Goal: Transaction & Acquisition: Book appointment/travel/reservation

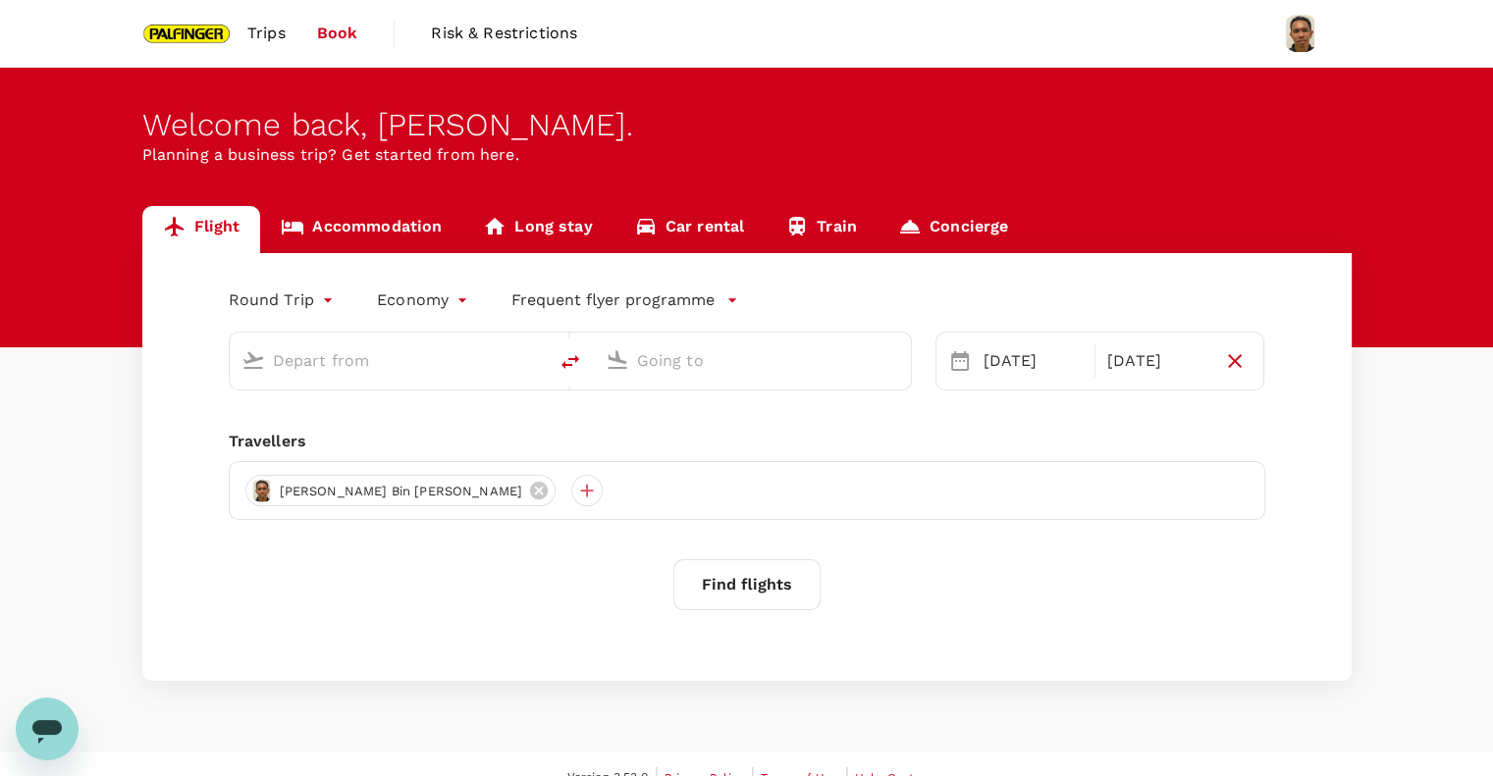
type input "Singapore Changi (SIN)"
type input "Incheon Intl (ICN)"
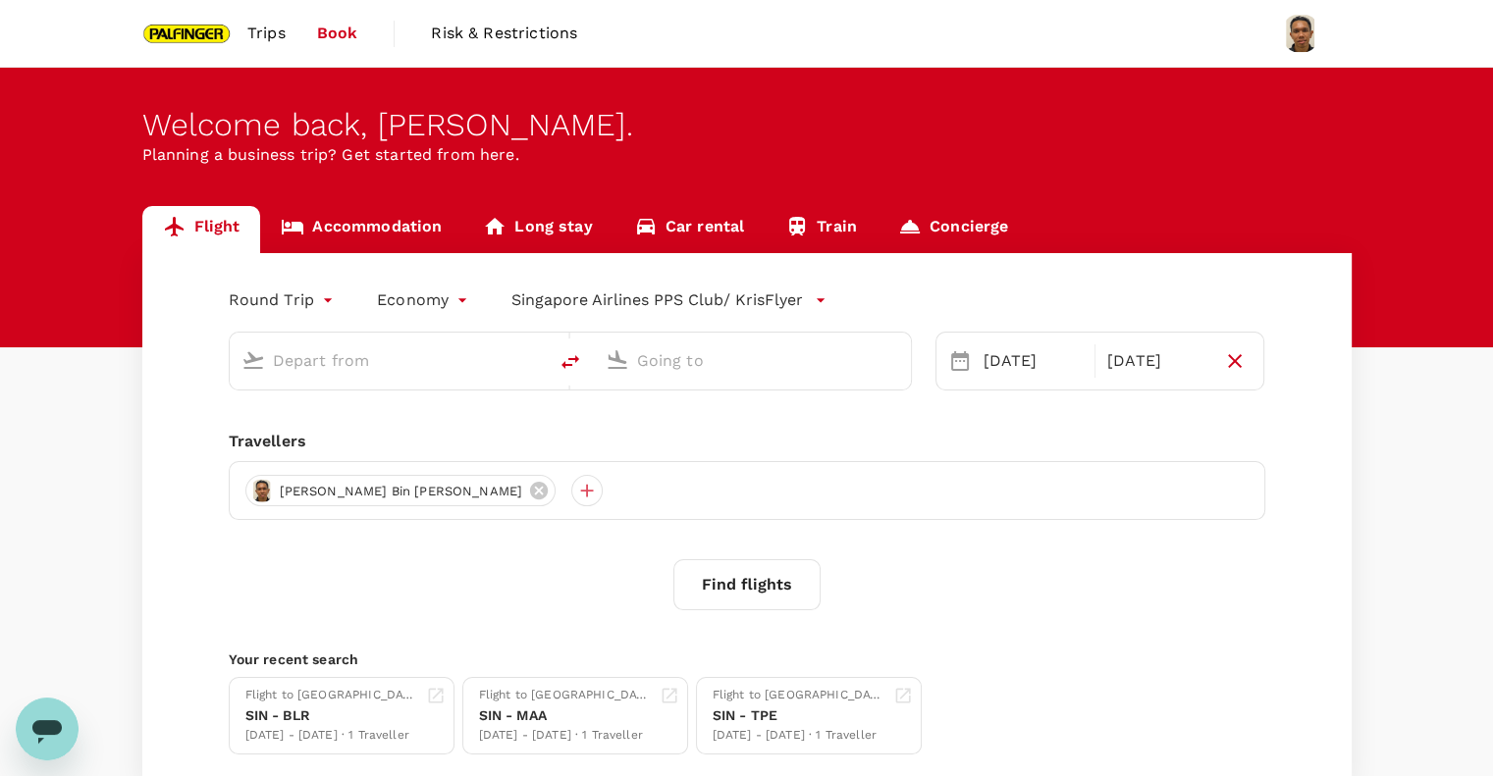
type input "Singapore Changi (SIN)"
type input "Incheon Intl (ICN)"
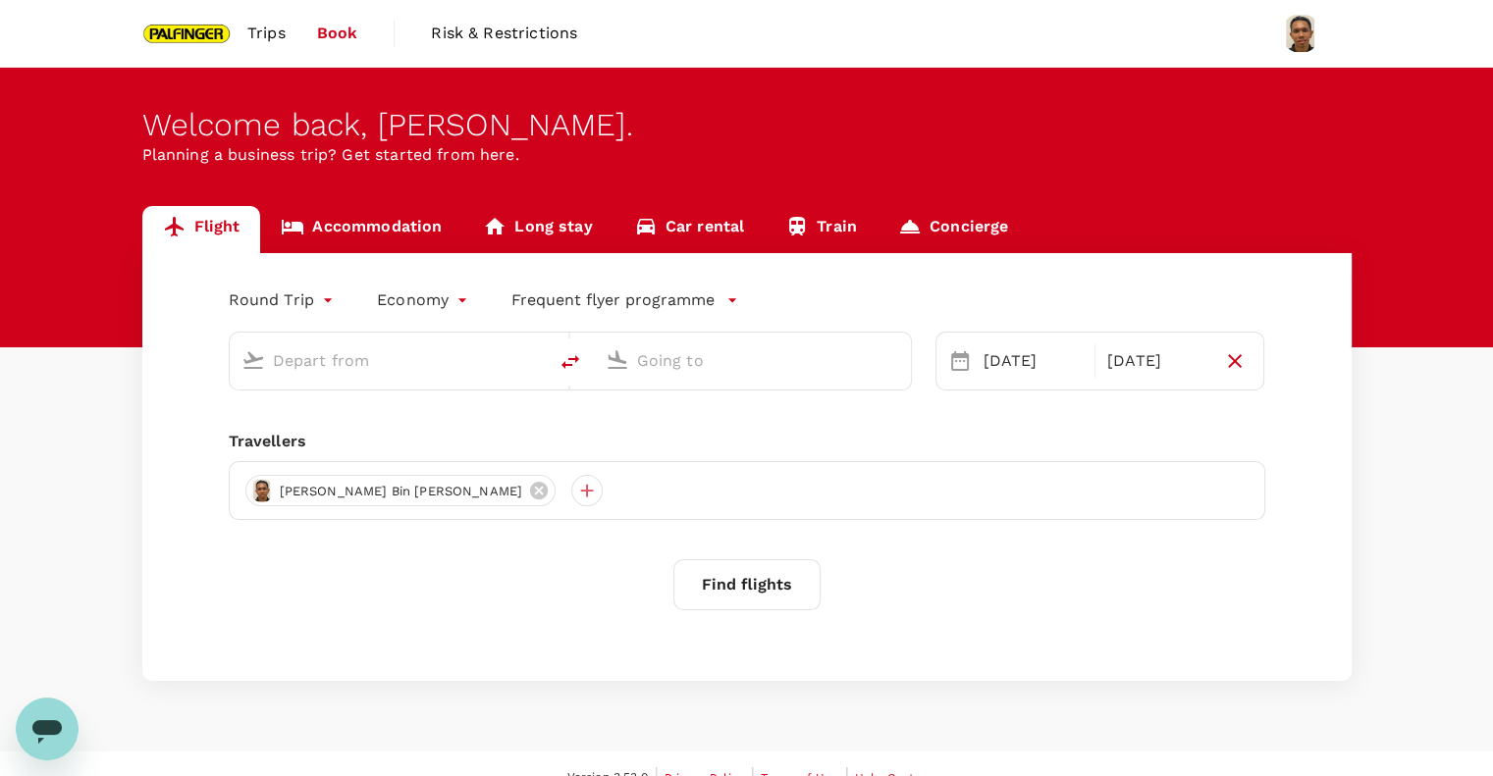
type input "Singapore Changi (SIN)"
type input "Incheon Intl (ICN)"
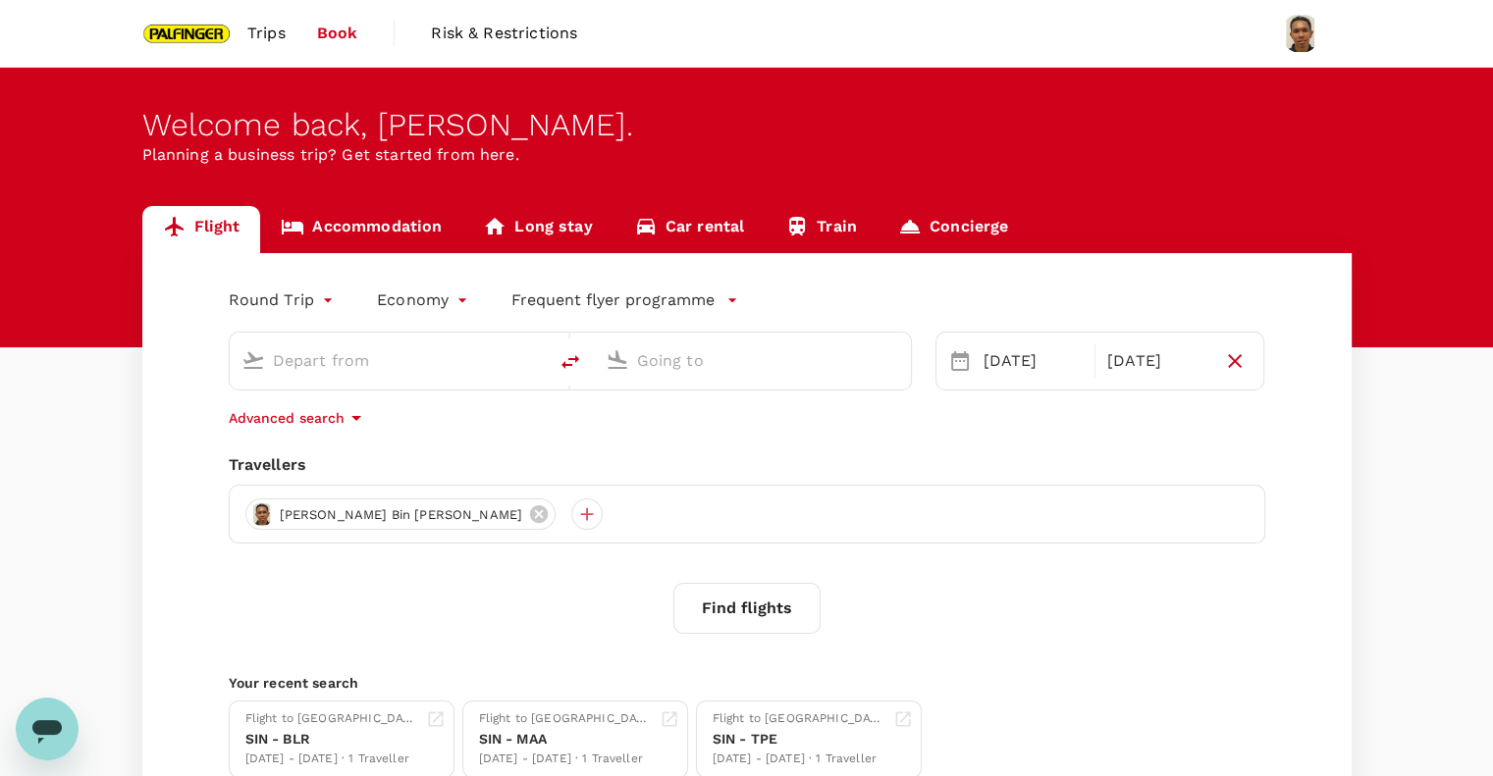
type input "Singapore Changi (SIN)"
type input "Incheon Intl (ICN)"
click at [764, 730] on div "SIN - TPE" at bounding box center [798, 739] width 173 height 21
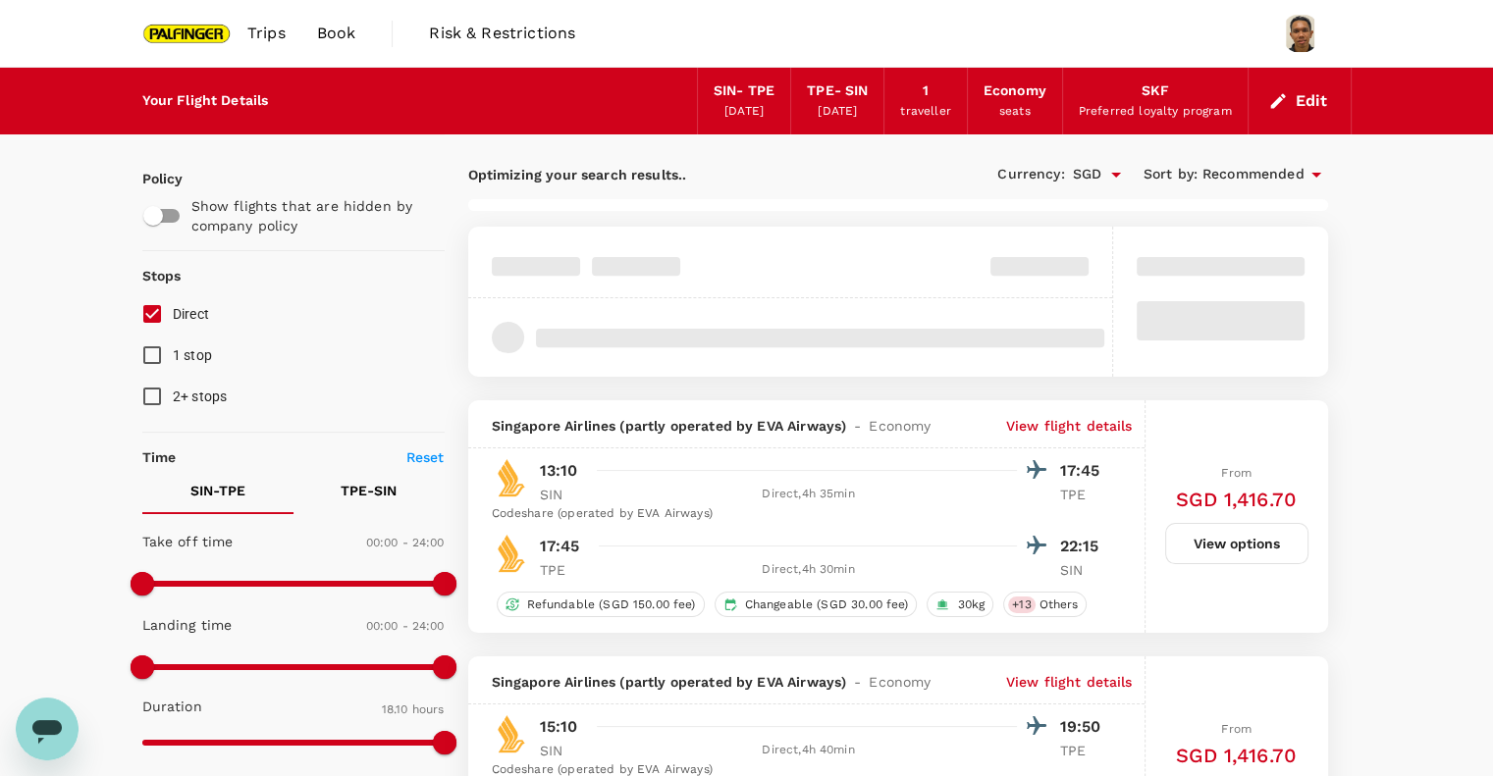
click at [149, 316] on input "Direct" at bounding box center [151, 313] width 41 height 41
checkbox input "false"
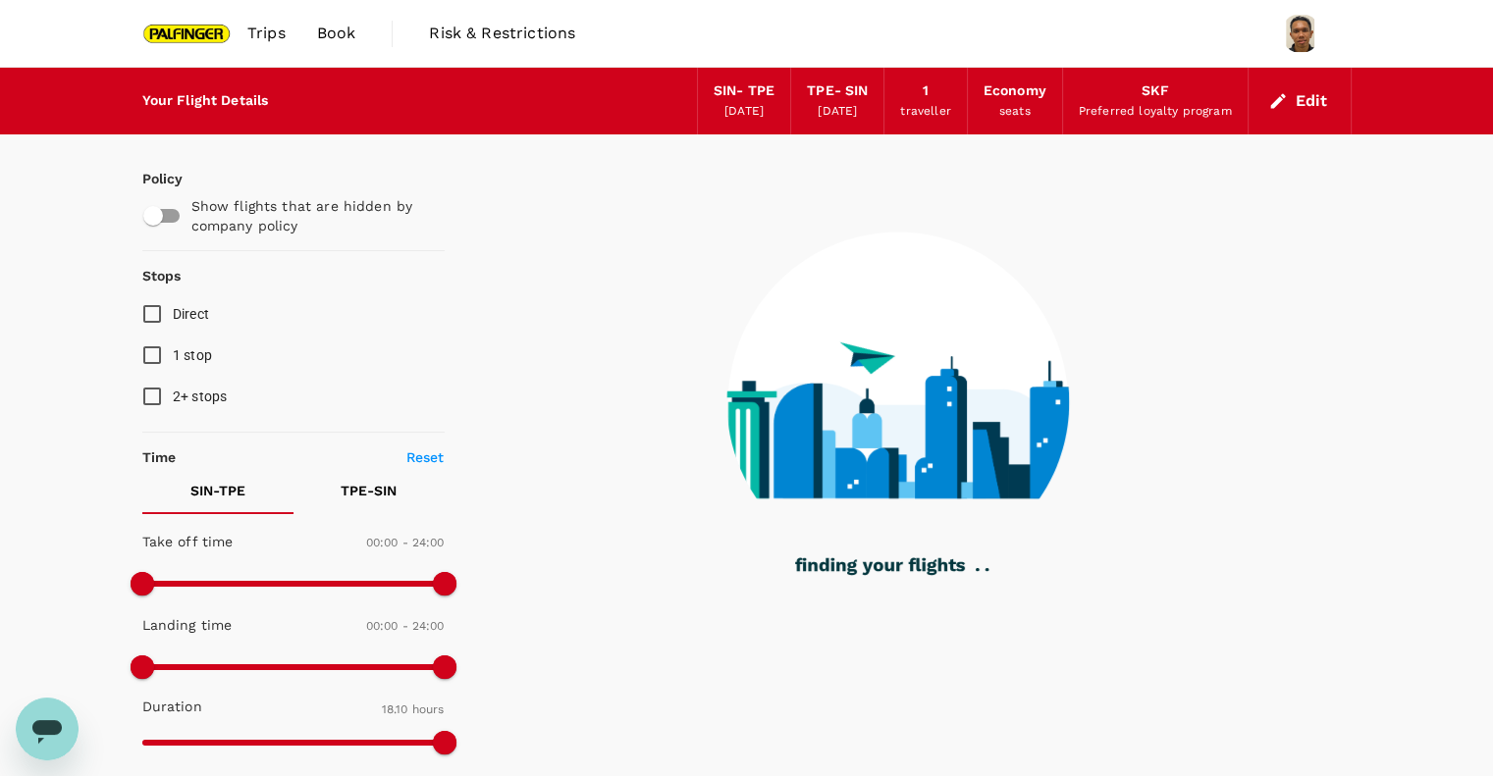
type input "1095"
checkbox input "false"
checkbox input "true"
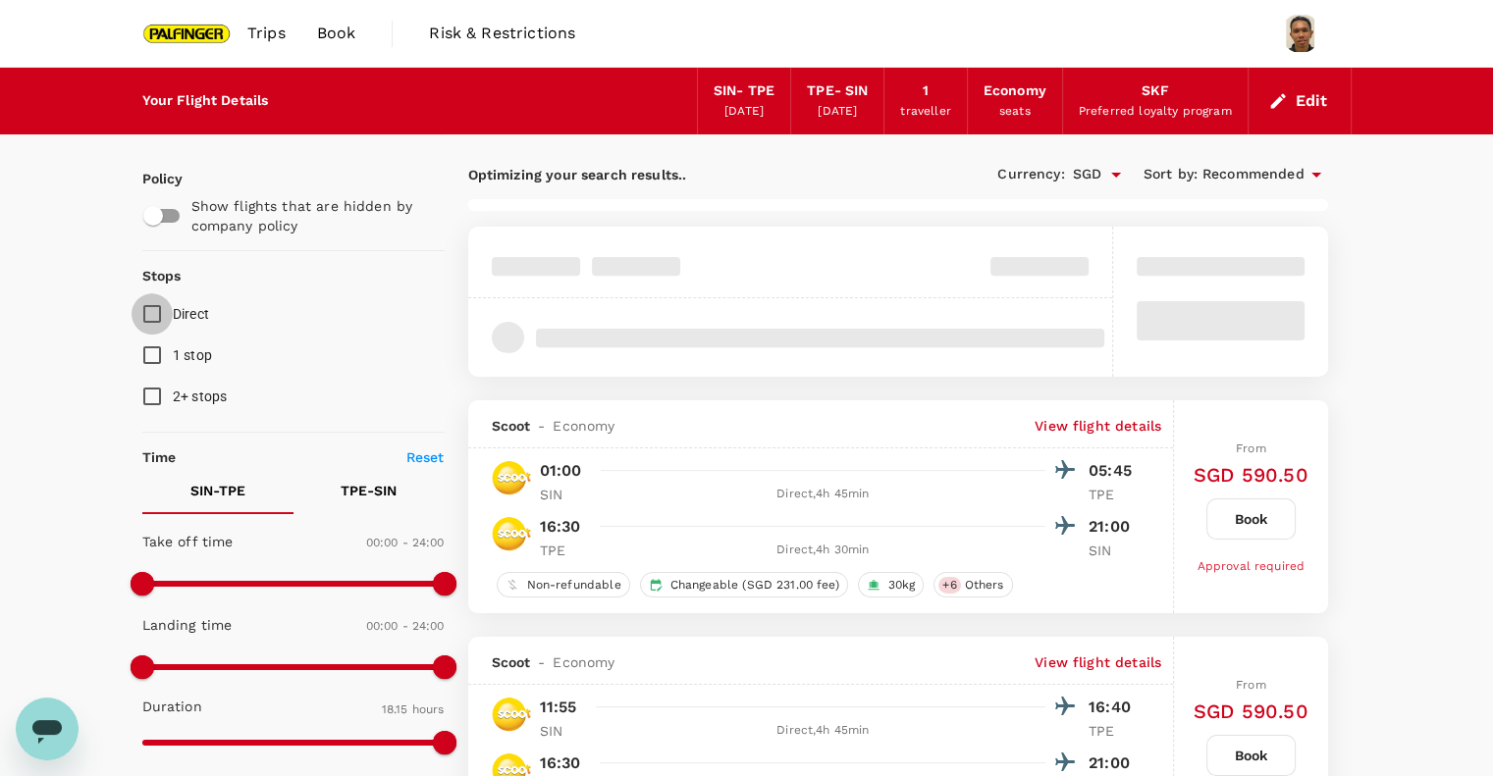
click at [149, 316] on input "Direct" at bounding box center [151, 313] width 41 height 41
checkbox input "true"
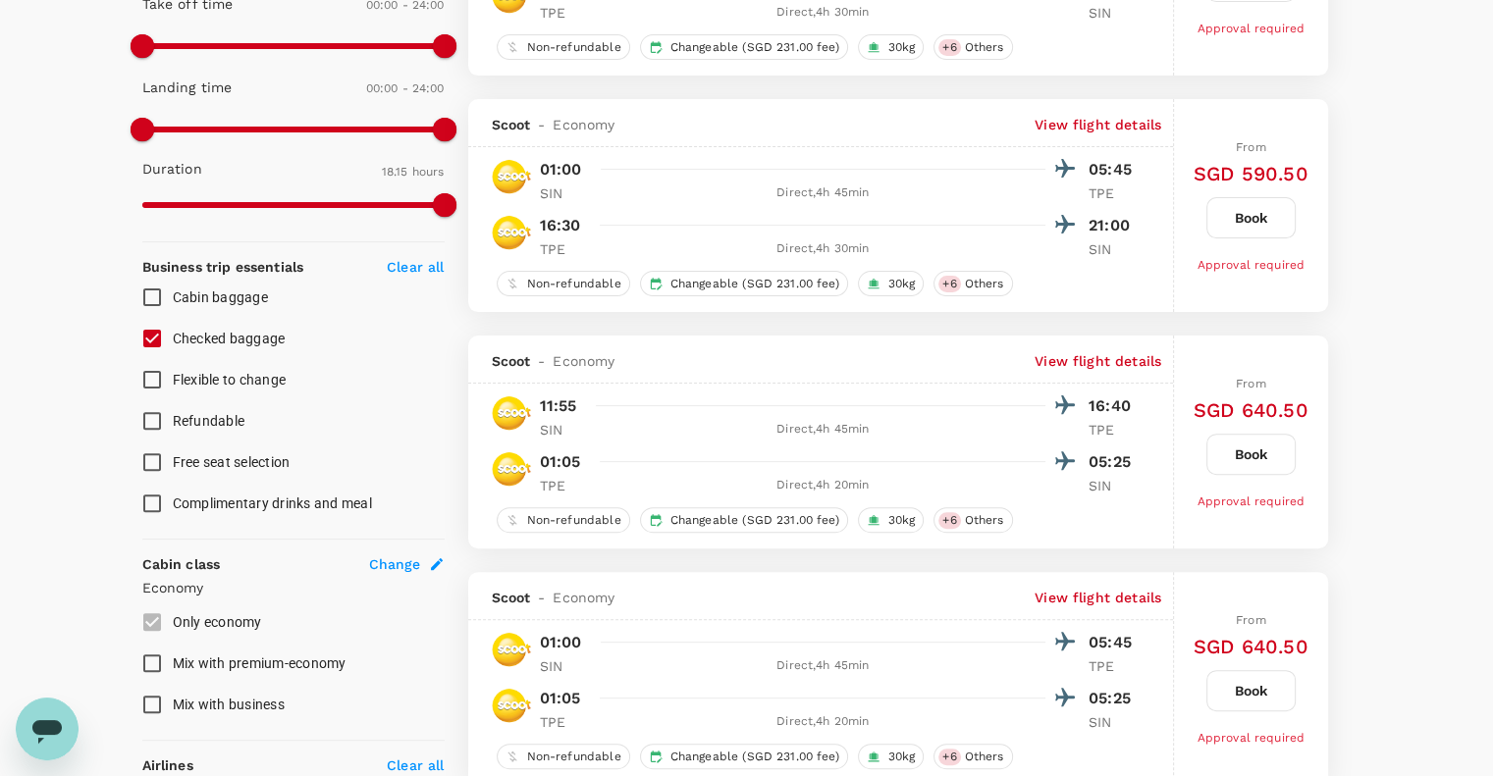
scroll to position [541, 0]
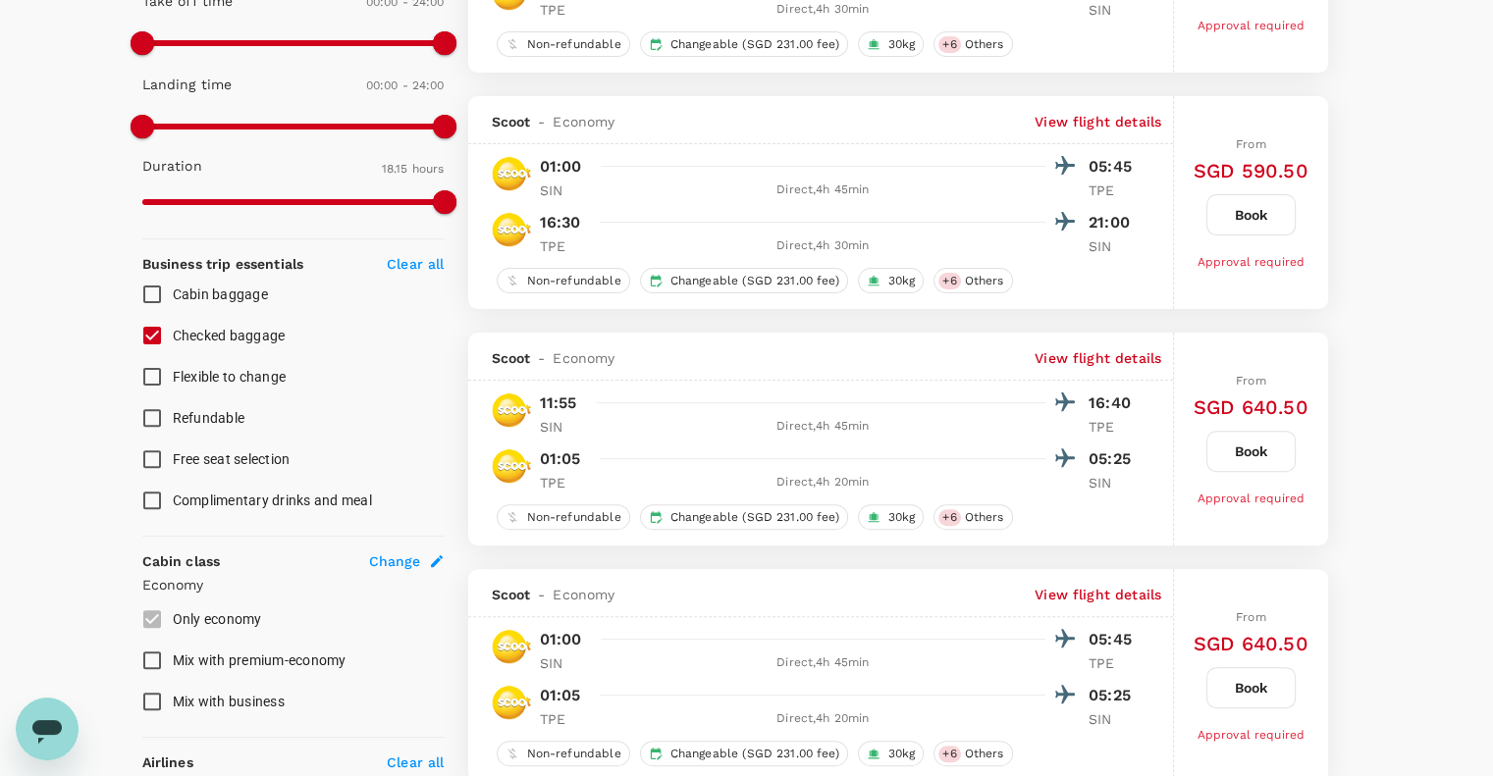
click at [147, 337] on input "Checked baggage" at bounding box center [151, 335] width 41 height 41
checkbox input "true"
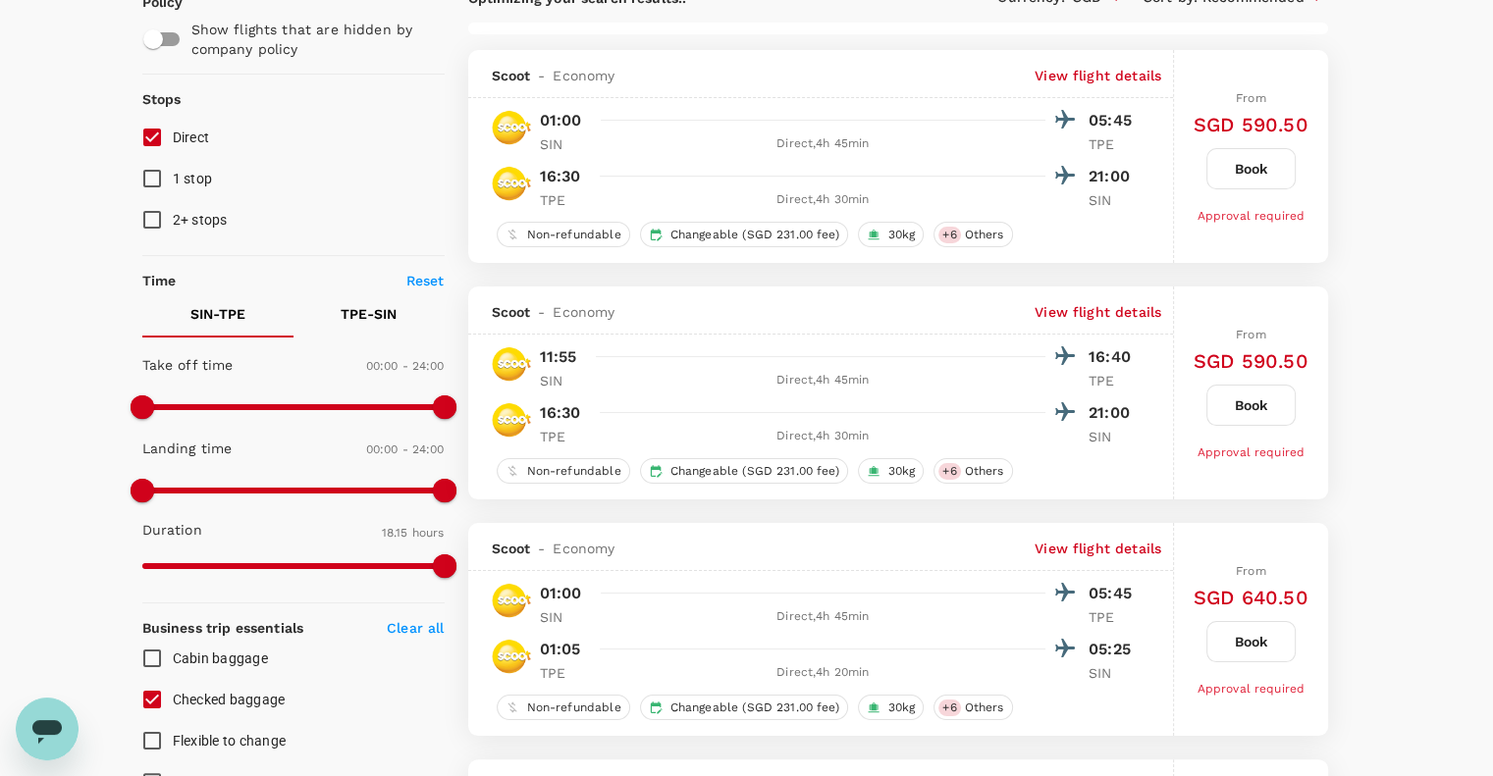
scroll to position [0, 0]
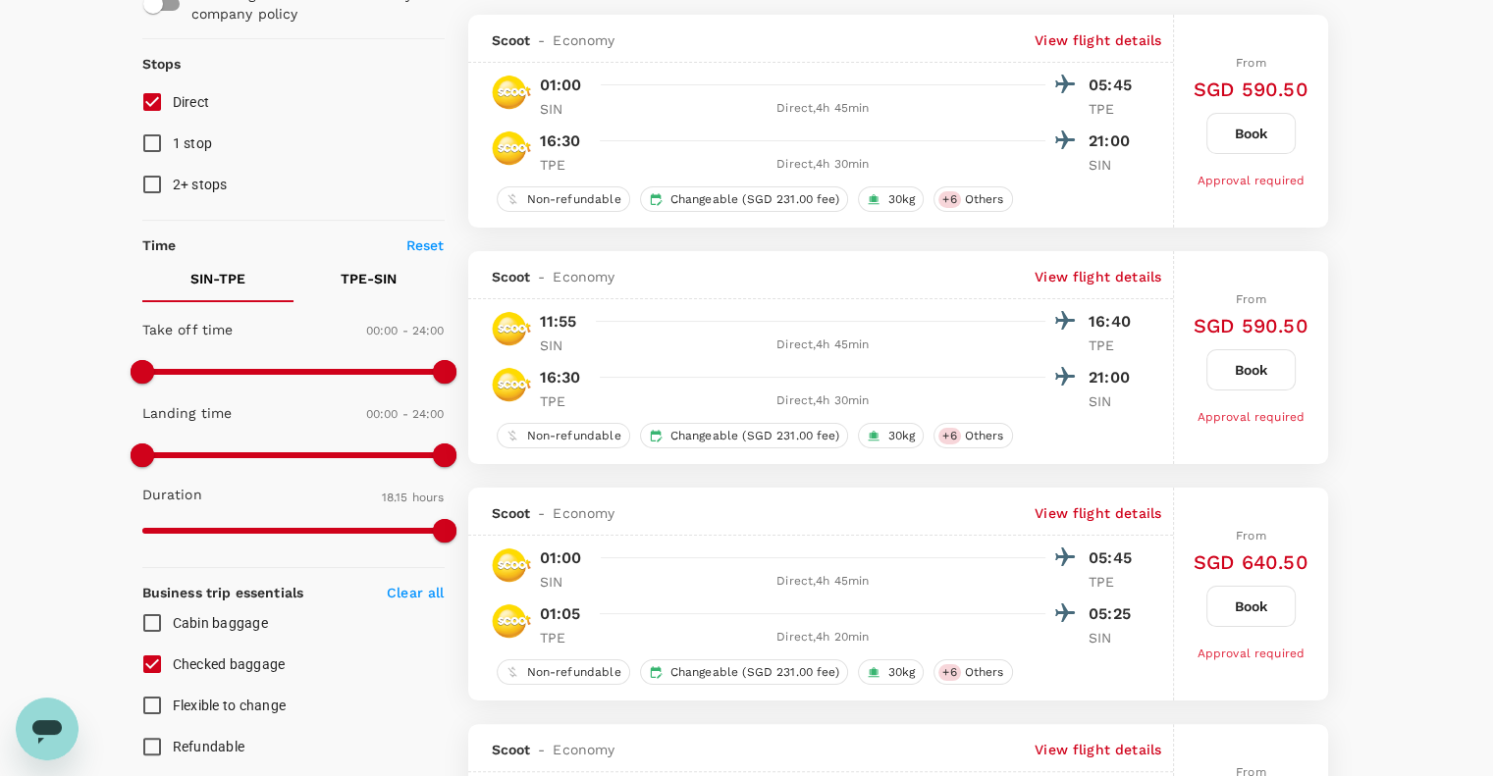
type input "1390"
checkbox input "false"
checkbox input "true"
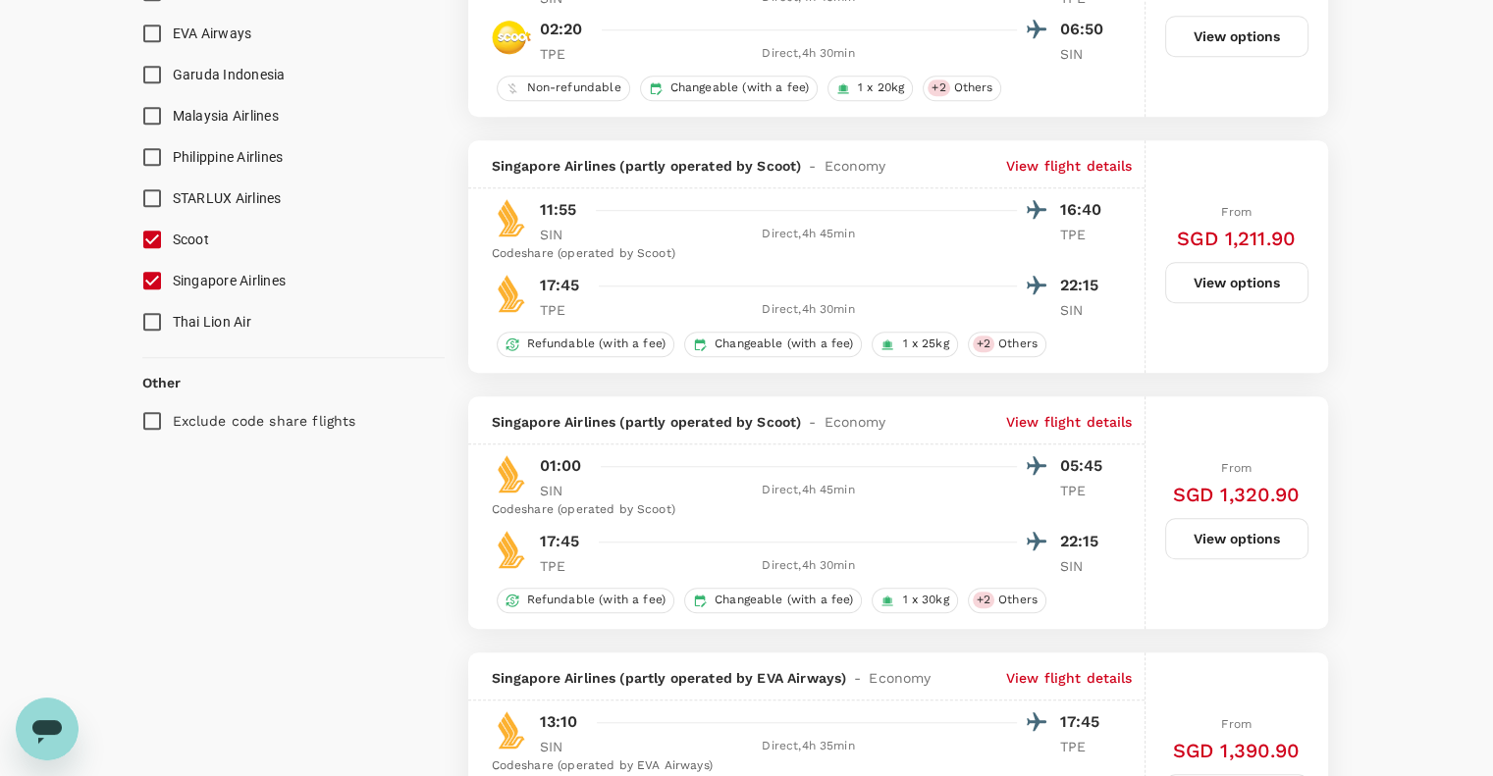
scroll to position [1507, 0]
click at [157, 234] on input "Scoot" at bounding box center [151, 238] width 41 height 41
checkbox input "true"
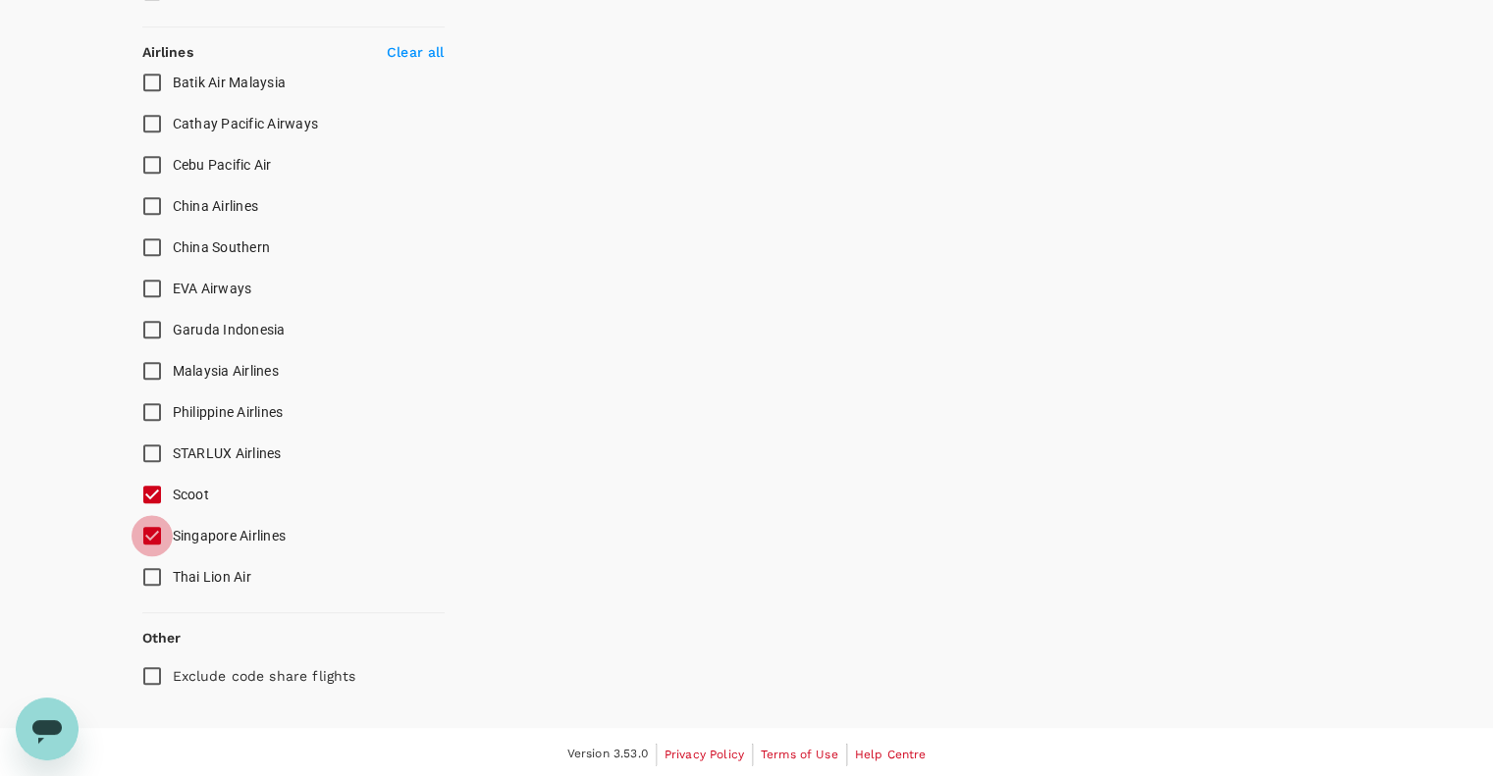
click at [152, 539] on input "Singapore Airlines" at bounding box center [151, 535] width 41 height 41
checkbox input "true"
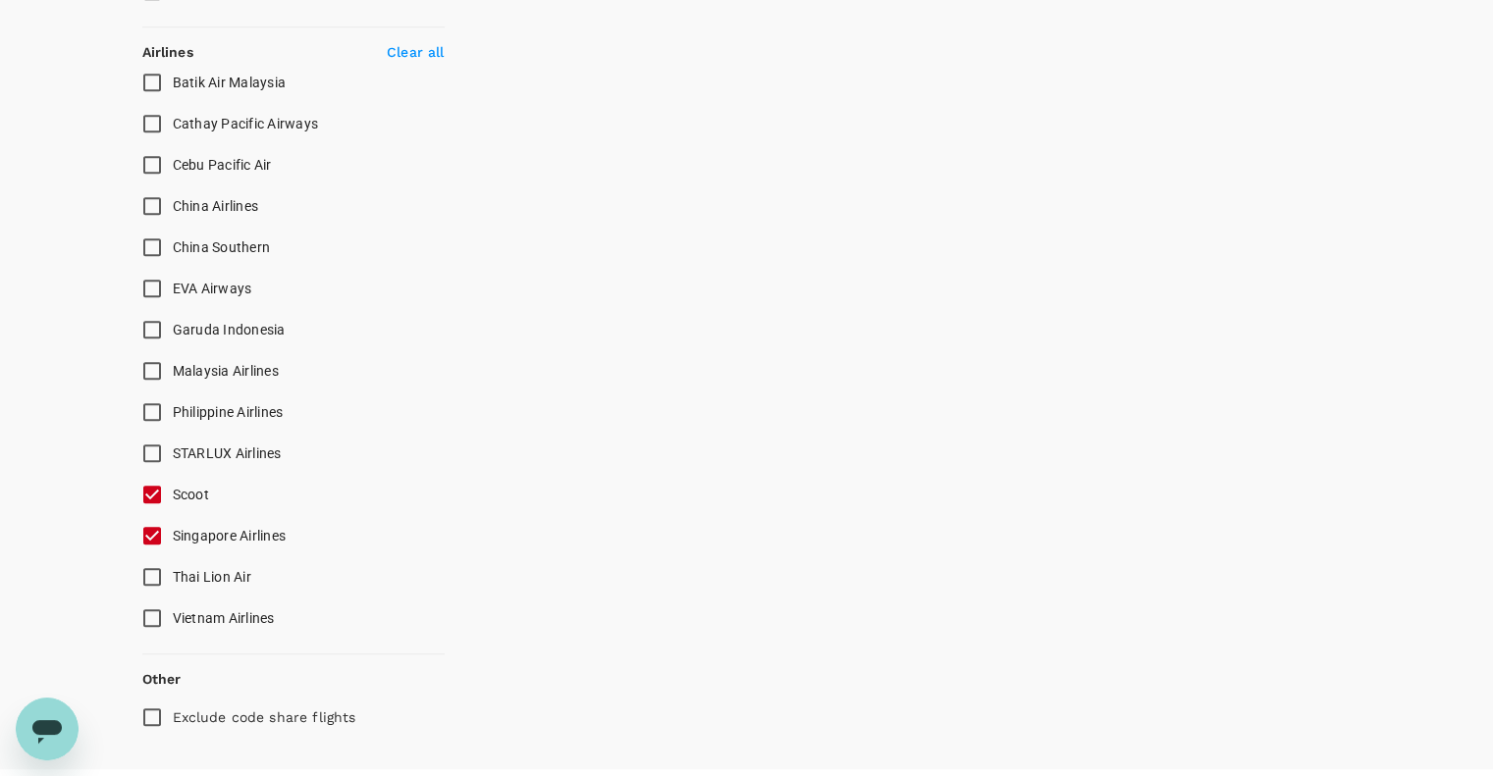
click at [151, 718] on input "Exclude code share flights" at bounding box center [151, 717] width 41 height 41
checkbox input "true"
click at [145, 285] on input "EVA Airways" at bounding box center [151, 288] width 41 height 41
checkbox input "true"
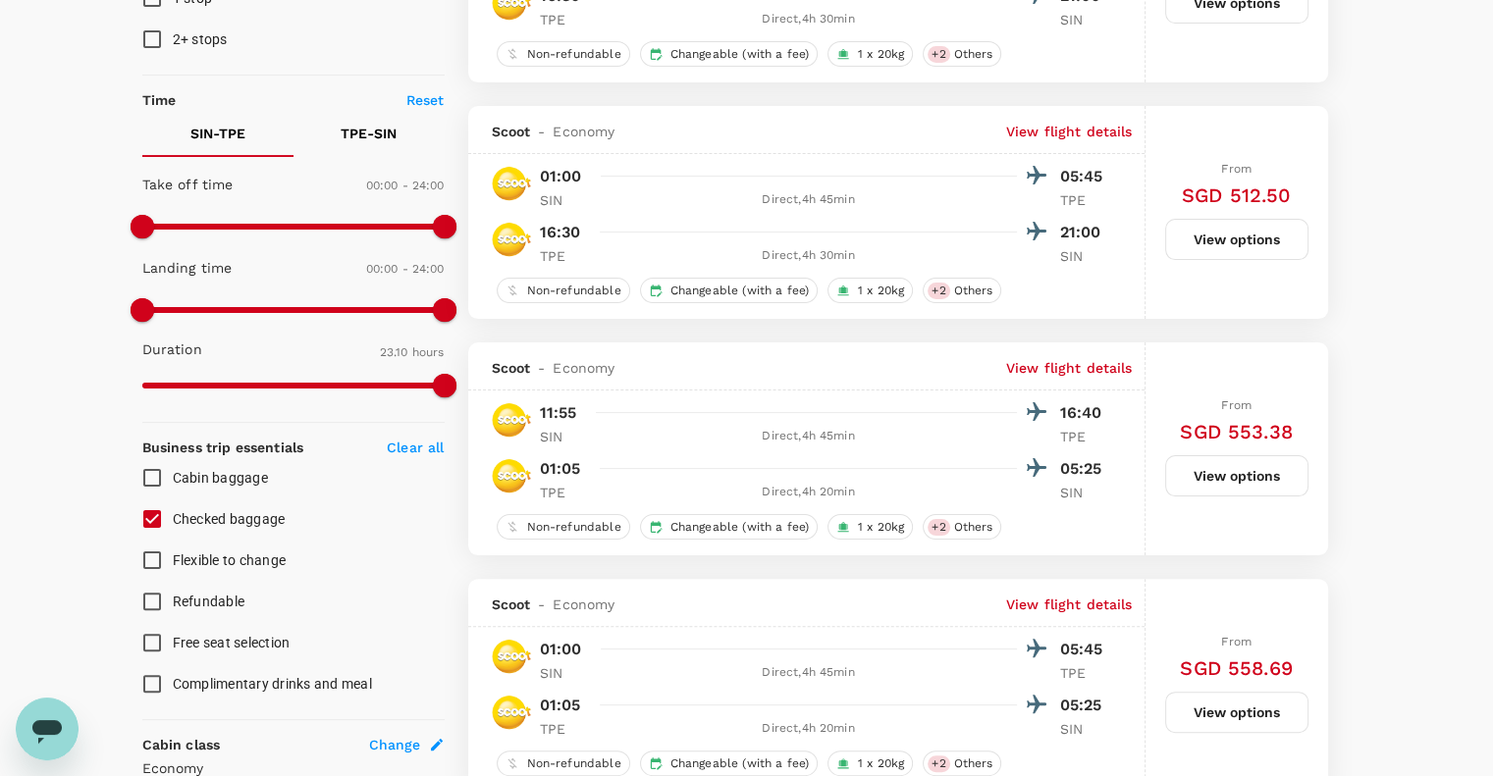
scroll to position [512, 0]
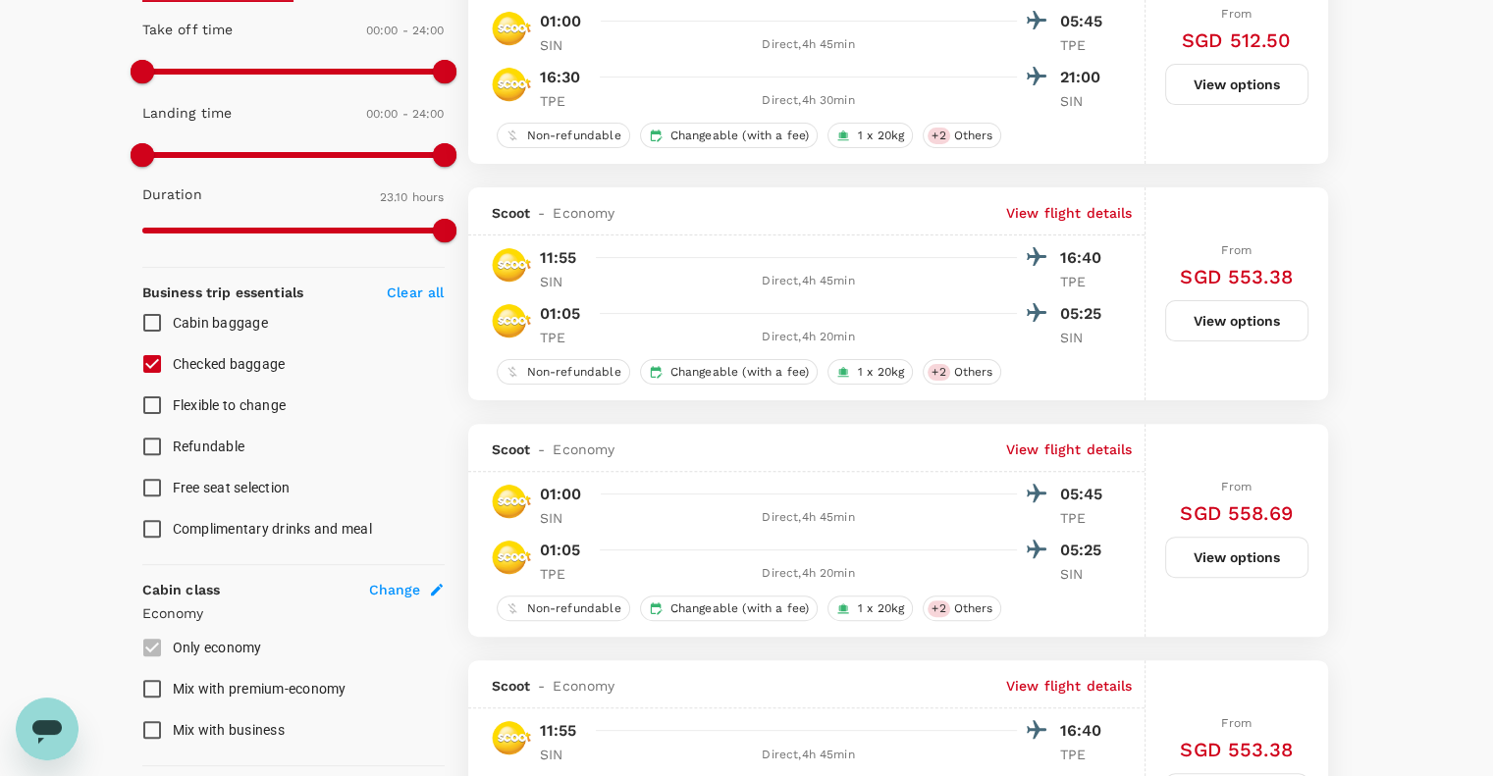
checkbox input "false"
checkbox input "true"
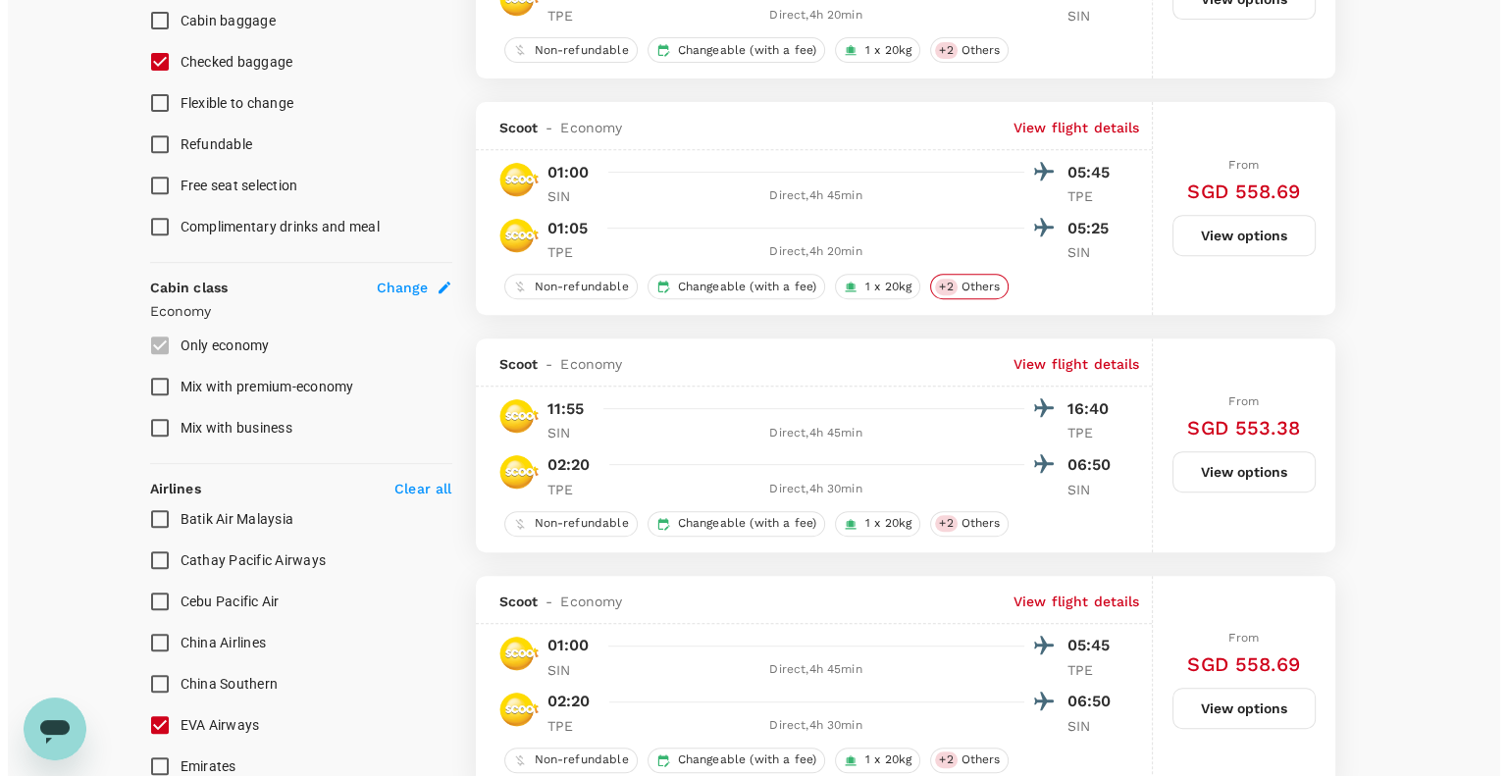
scroll to position [824, 0]
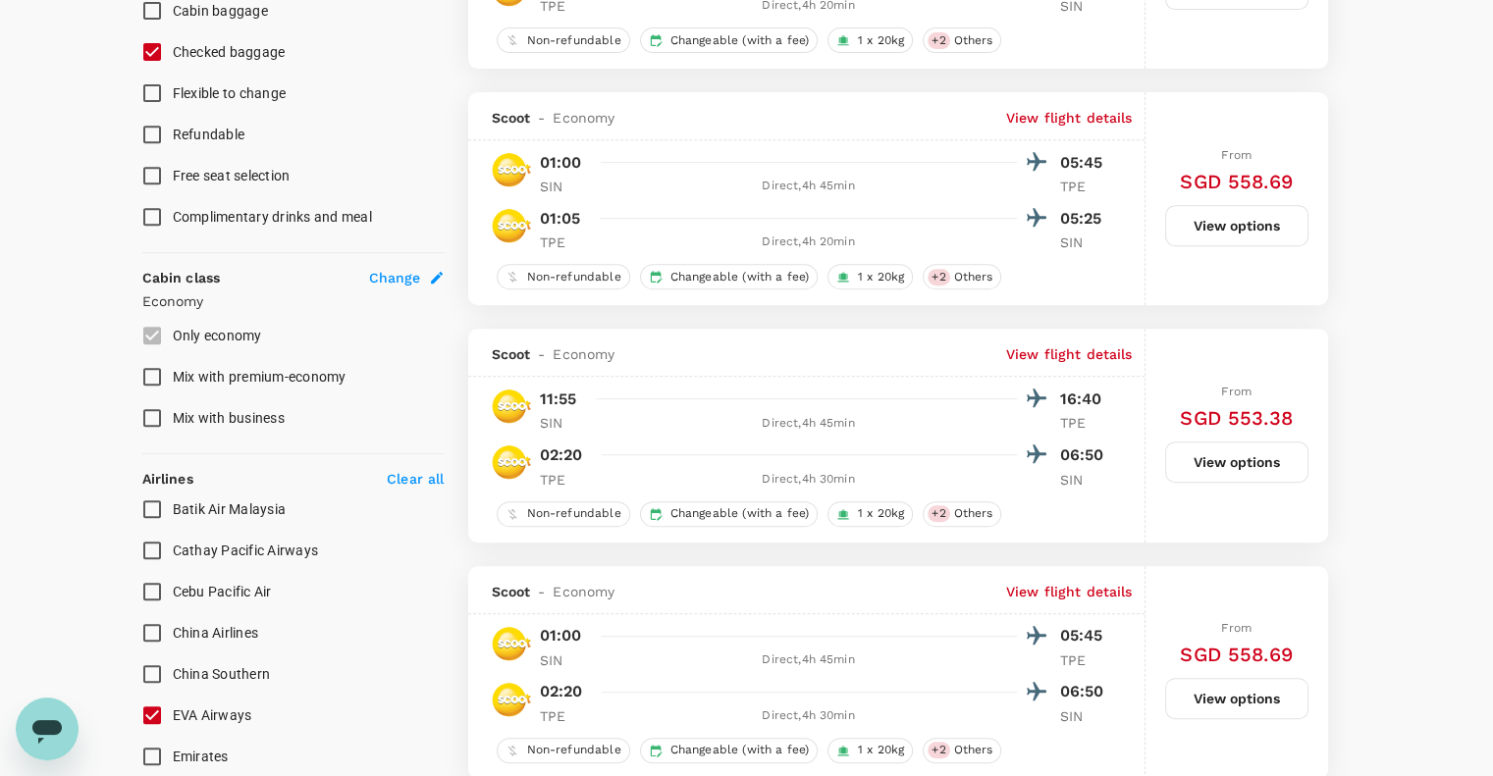
click at [1076, 356] on p "View flight details" at bounding box center [1069, 354] width 127 height 20
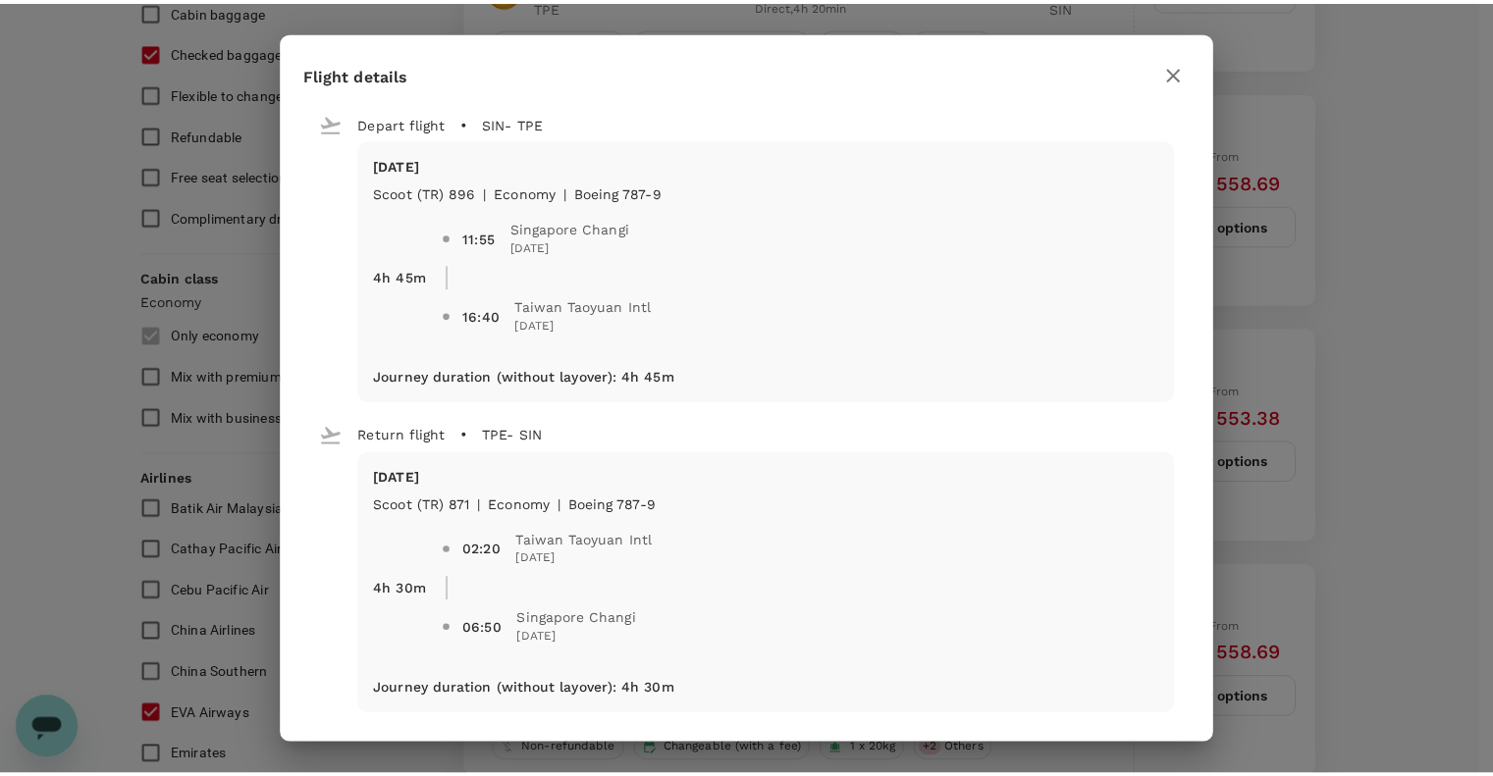
scroll to position [10, 0]
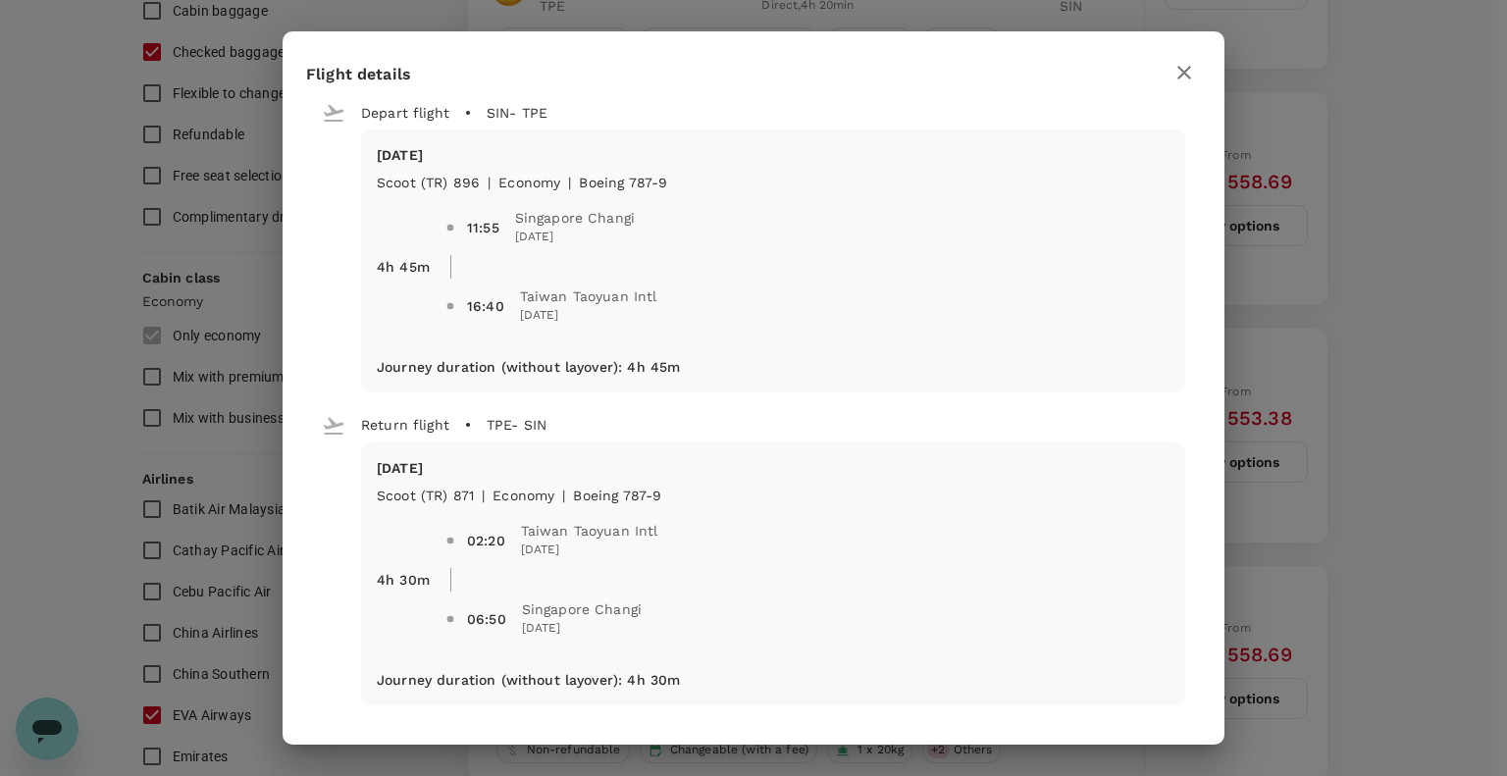
click at [1187, 66] on icon "button" at bounding box center [1185, 73] width 24 height 24
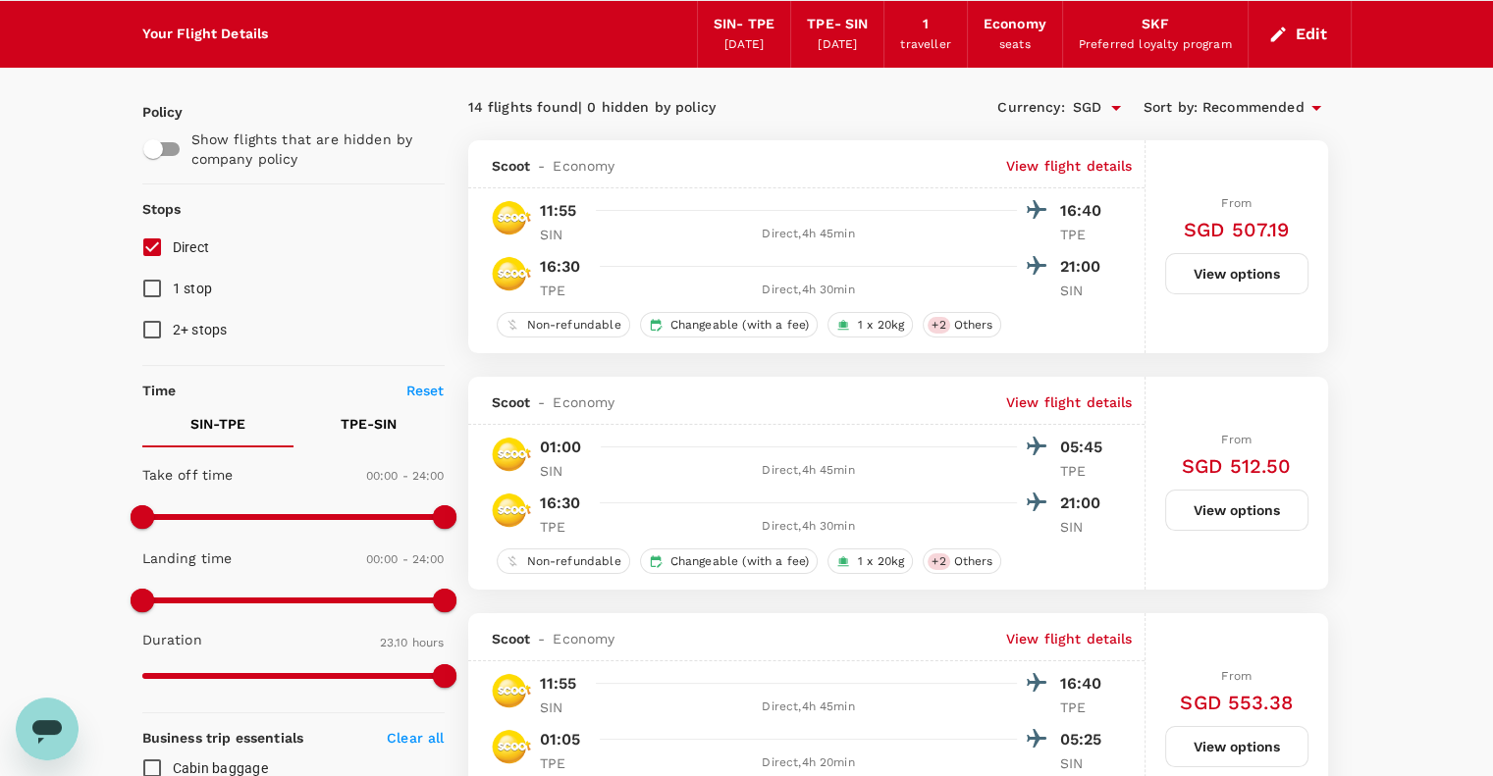
scroll to position [65, 0]
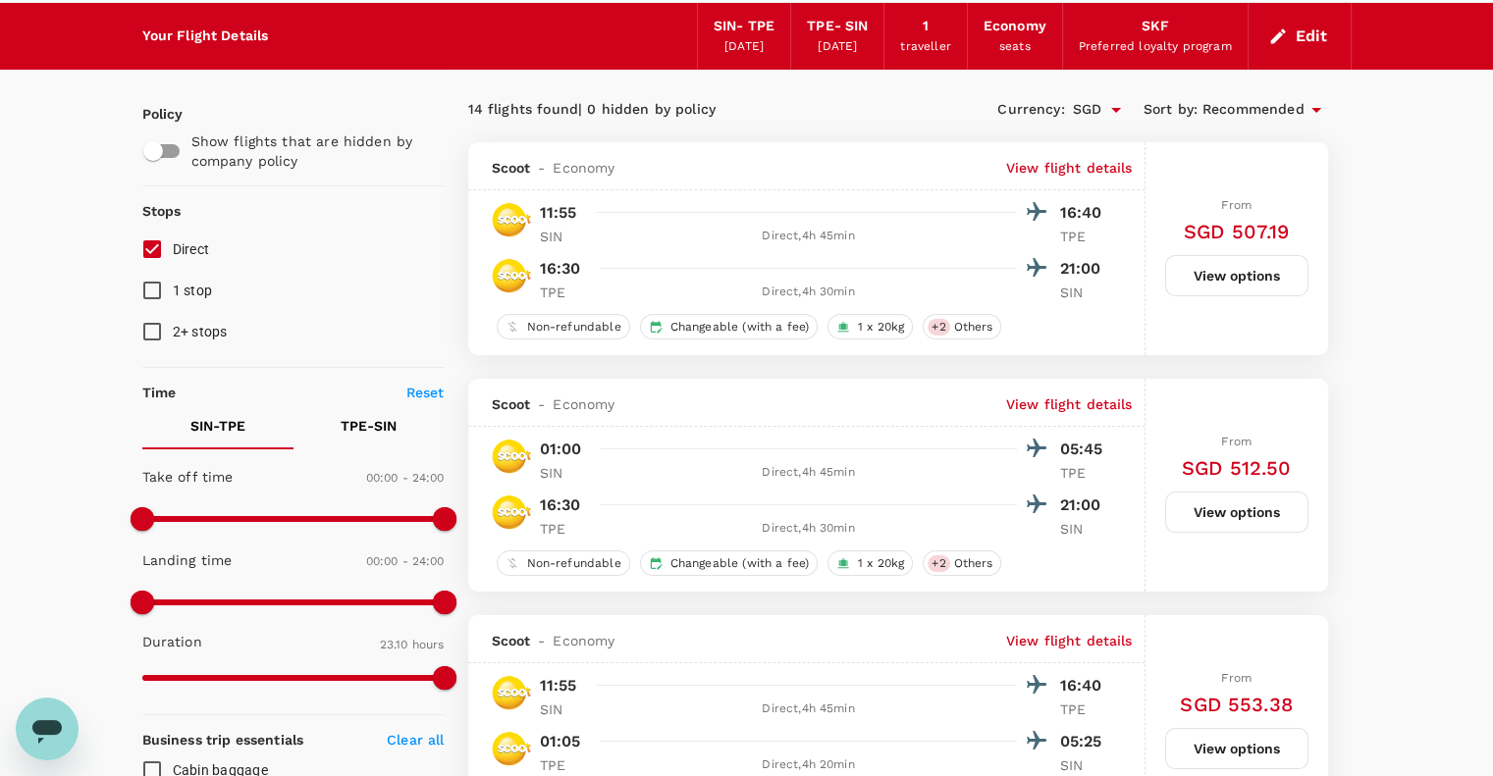
click at [356, 426] on p "TPE - SIN" at bounding box center [369, 426] width 56 height 20
type input "0"
drag, startPoint x: 147, startPoint y: 514, endPoint x: 98, endPoint y: 546, distance: 58.3
type input "SGD"
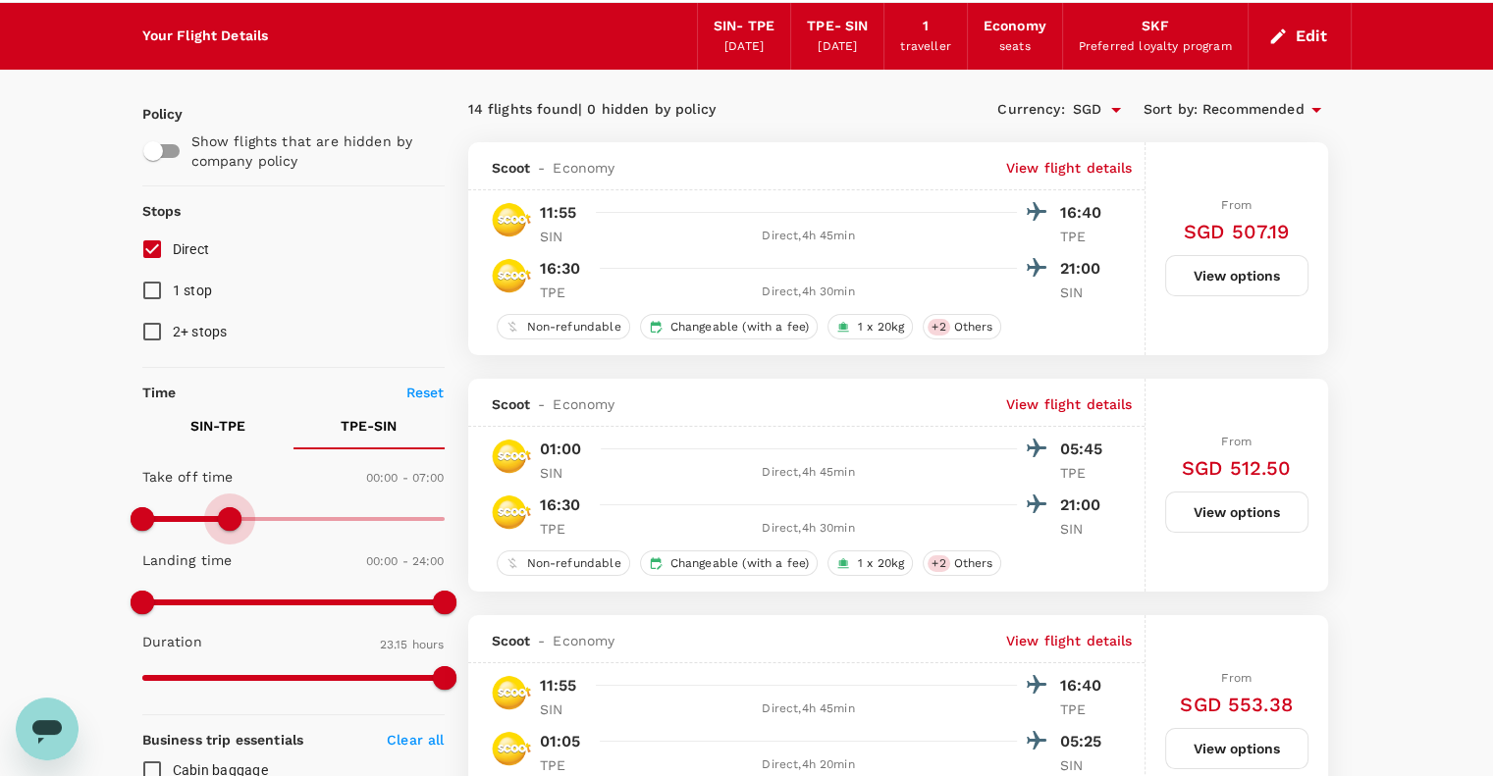
drag, startPoint x: 451, startPoint y: 518, endPoint x: 232, endPoint y: 556, distance: 223.1
click at [232, 556] on div "Take off time 00:00 - 07:00 Landing time 00:00 - 24:00 Duration 23.15 hours" at bounding box center [289, 578] width 310 height 242
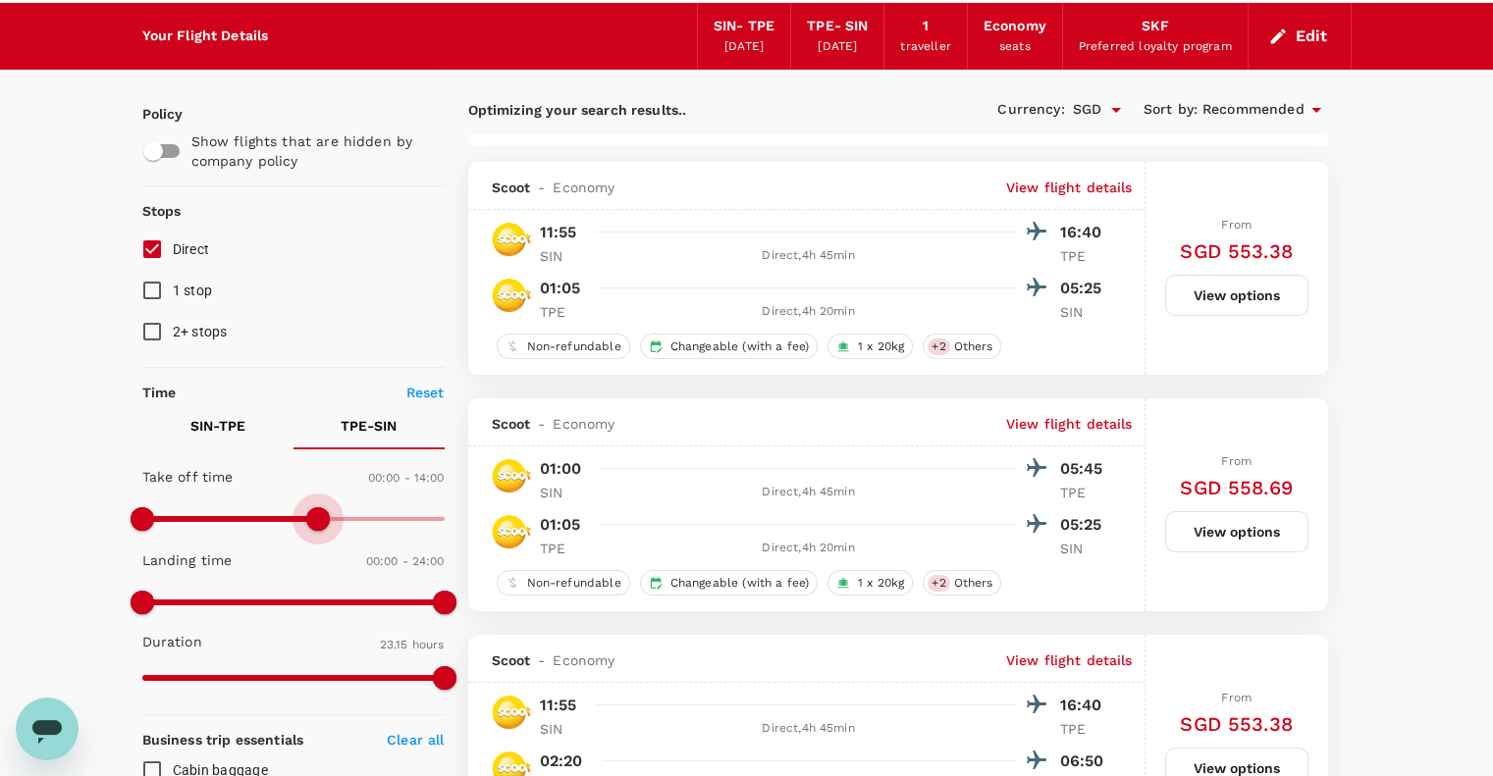
type input "870"
checkbox input "false"
checkbox input "true"
type input "840"
drag, startPoint x: 231, startPoint y: 517, endPoint x: 316, endPoint y: 521, distance: 85.5
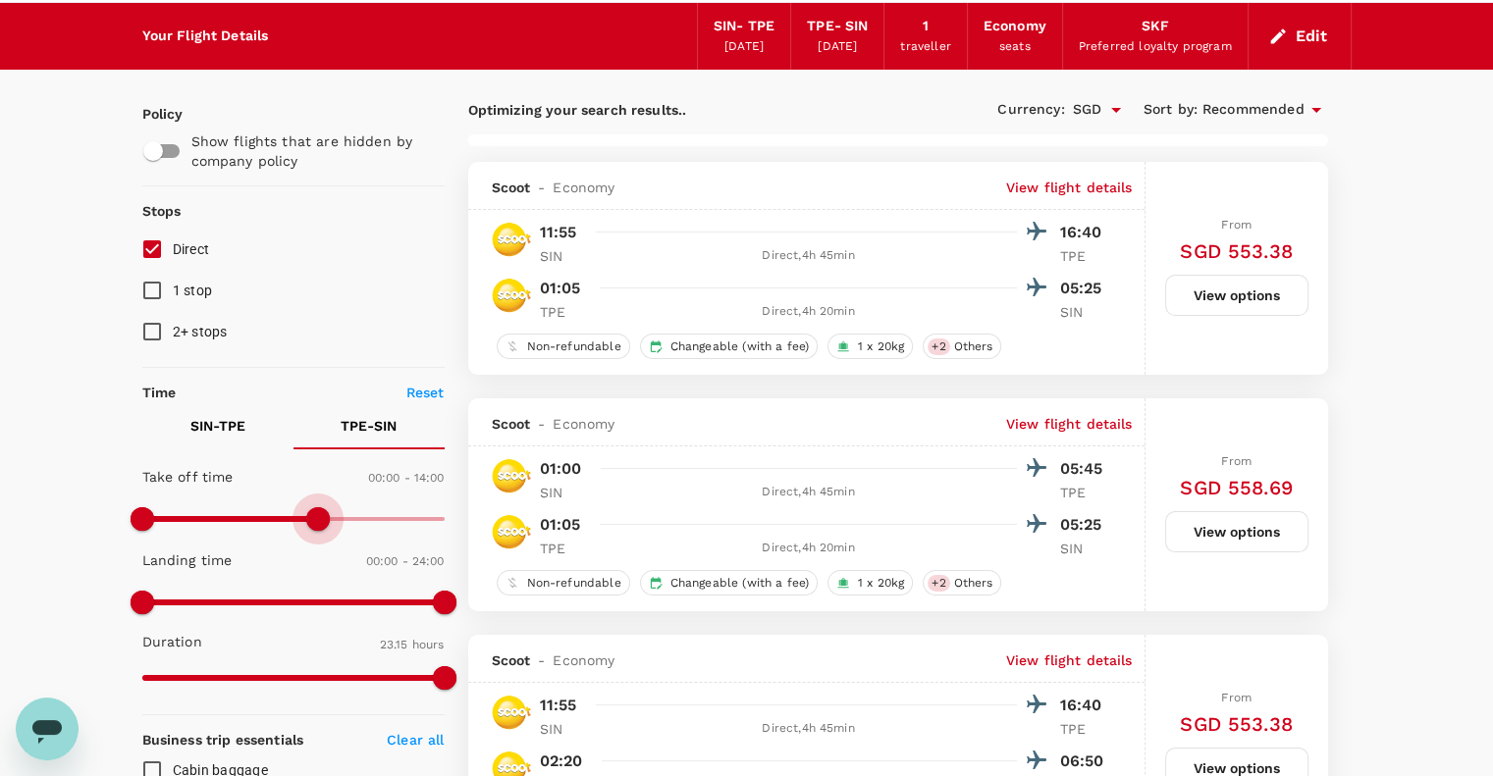
click at [316, 521] on span at bounding box center [318, 519] width 24 height 24
type input "90"
drag, startPoint x: 137, startPoint y: 517, endPoint x: 163, endPoint y: 518, distance: 25.5
click at [163, 518] on span at bounding box center [161, 519] width 24 height 24
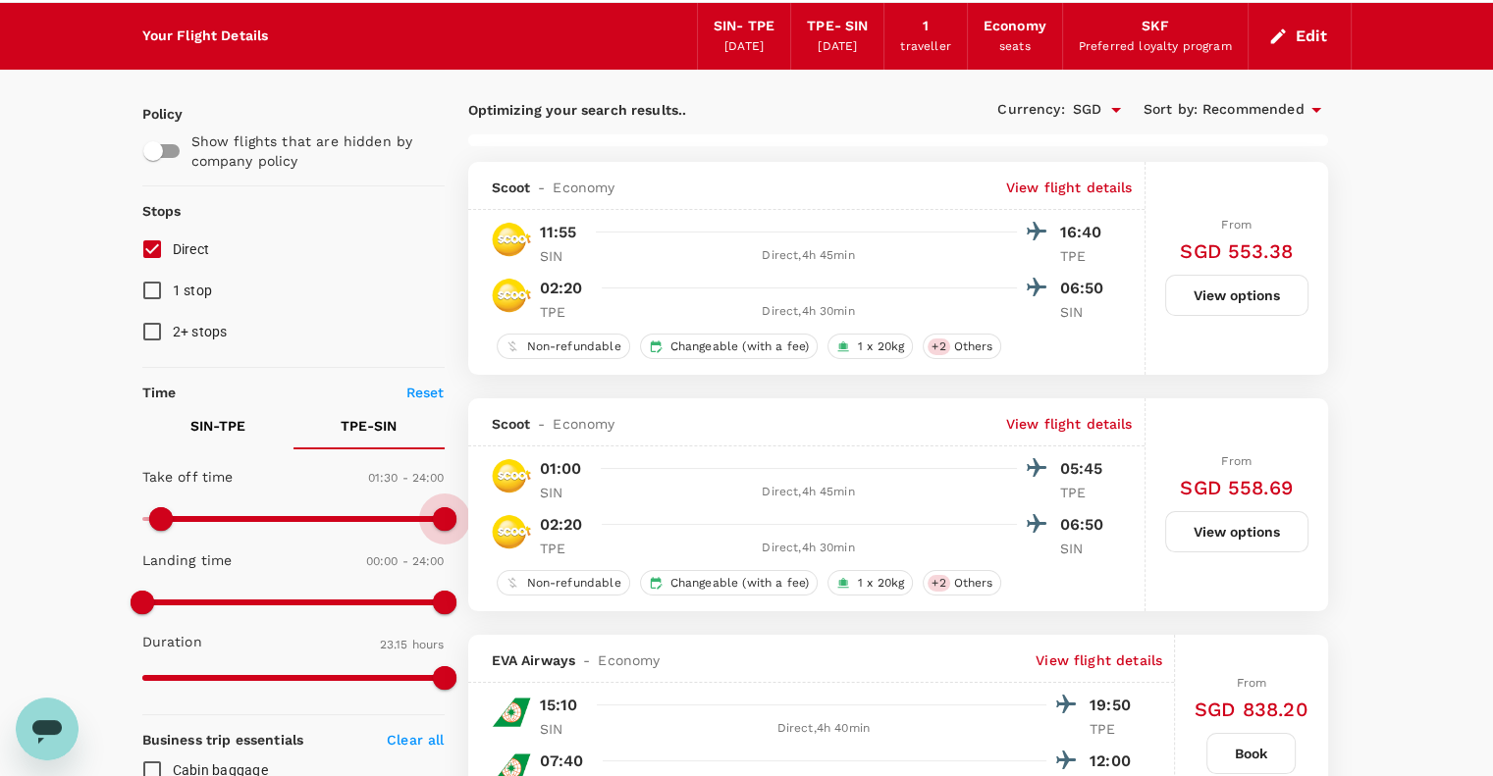
drag, startPoint x: 324, startPoint y: 517, endPoint x: 601, endPoint y: 517, distance: 276.7
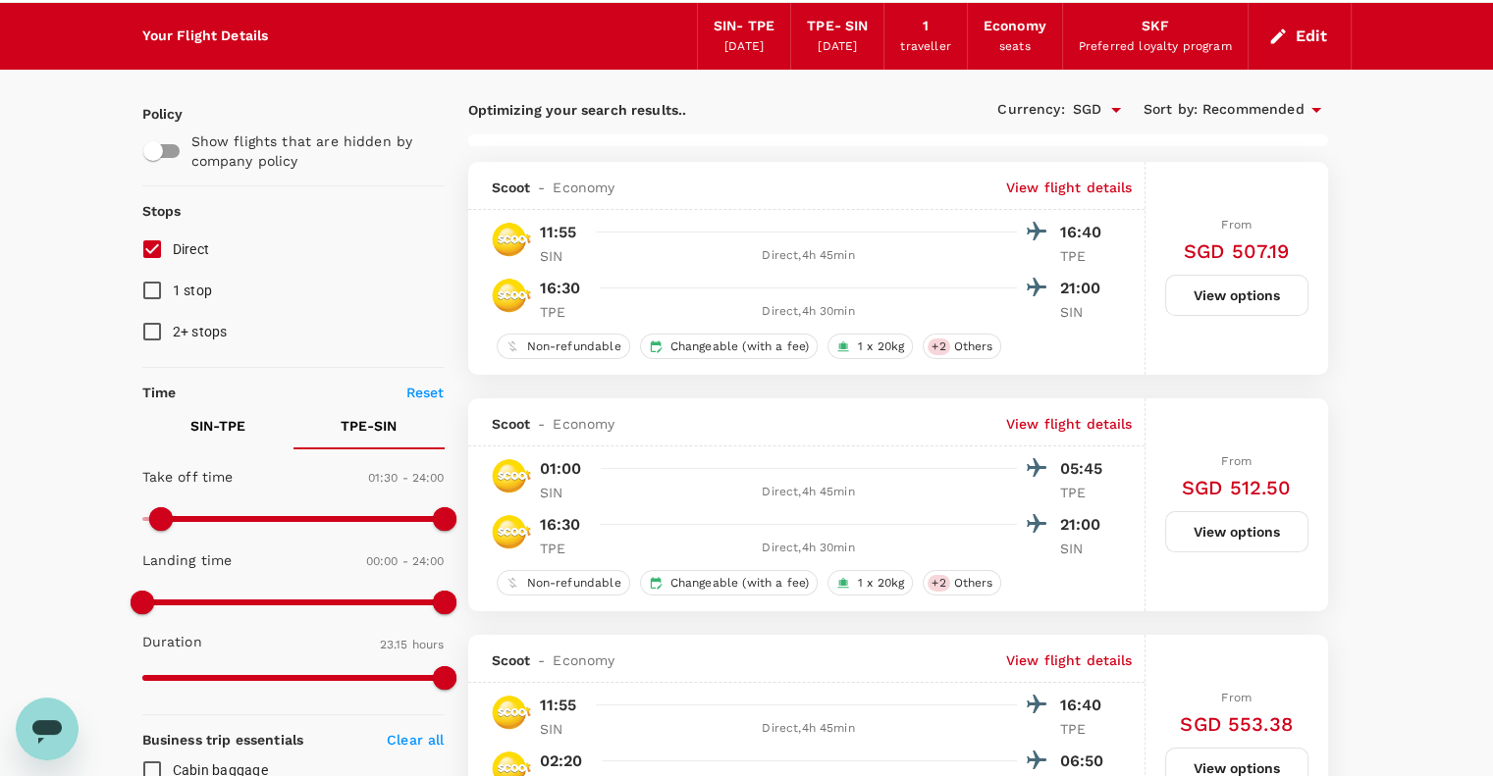
scroll to position [0, 0]
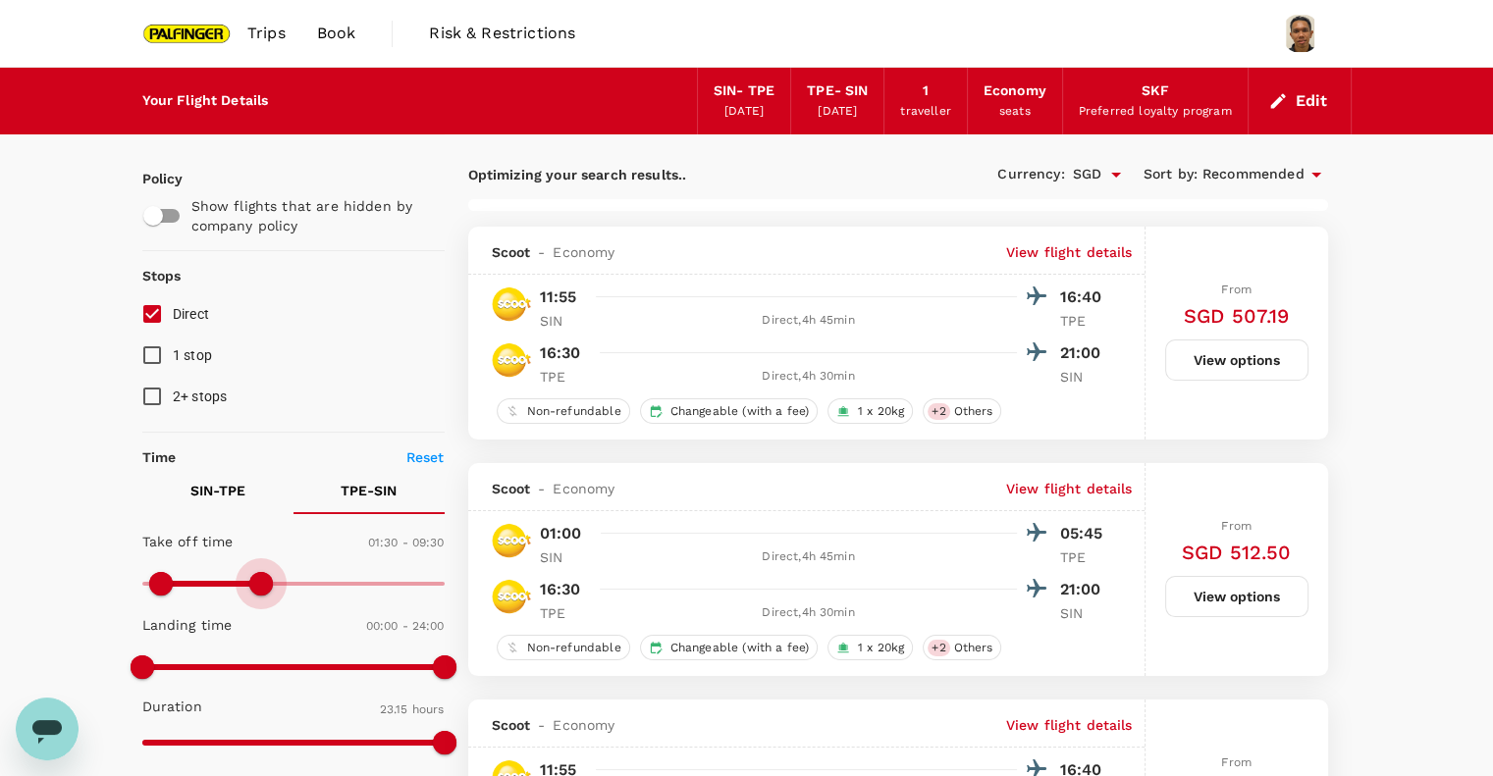
type input "630"
drag, startPoint x: 436, startPoint y: 579, endPoint x: 275, endPoint y: 607, distance: 163.4
click at [275, 607] on div "Take off time 01:30 - 10:30 Landing time 00:00 - 24:00 Duration 23.15 hours" at bounding box center [289, 643] width 310 height 242
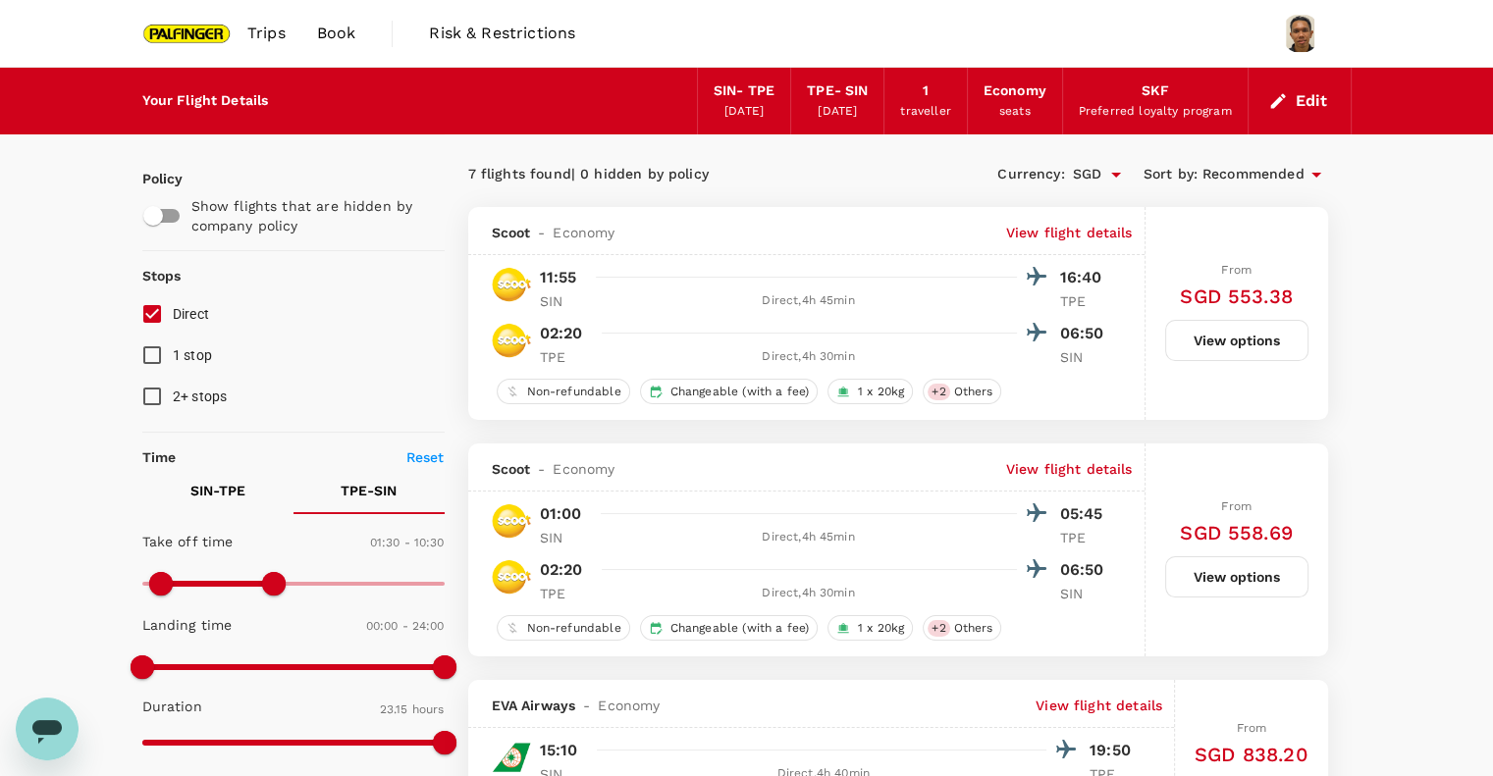
click at [203, 24] on img at bounding box center [187, 33] width 90 height 43
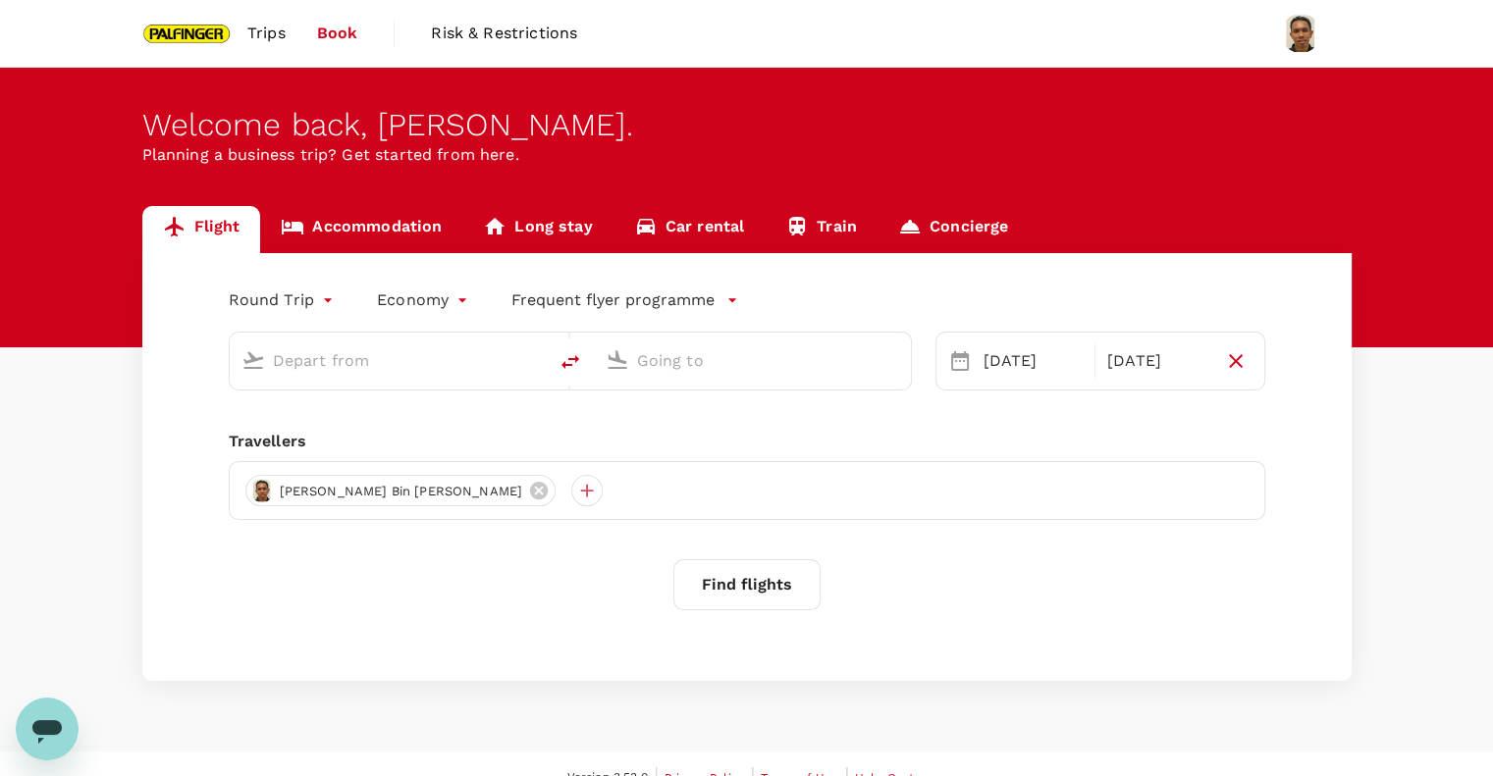
type input "Singapore Changi (SIN)"
type input "Taiwan Taoyuan Intl (TPE)"
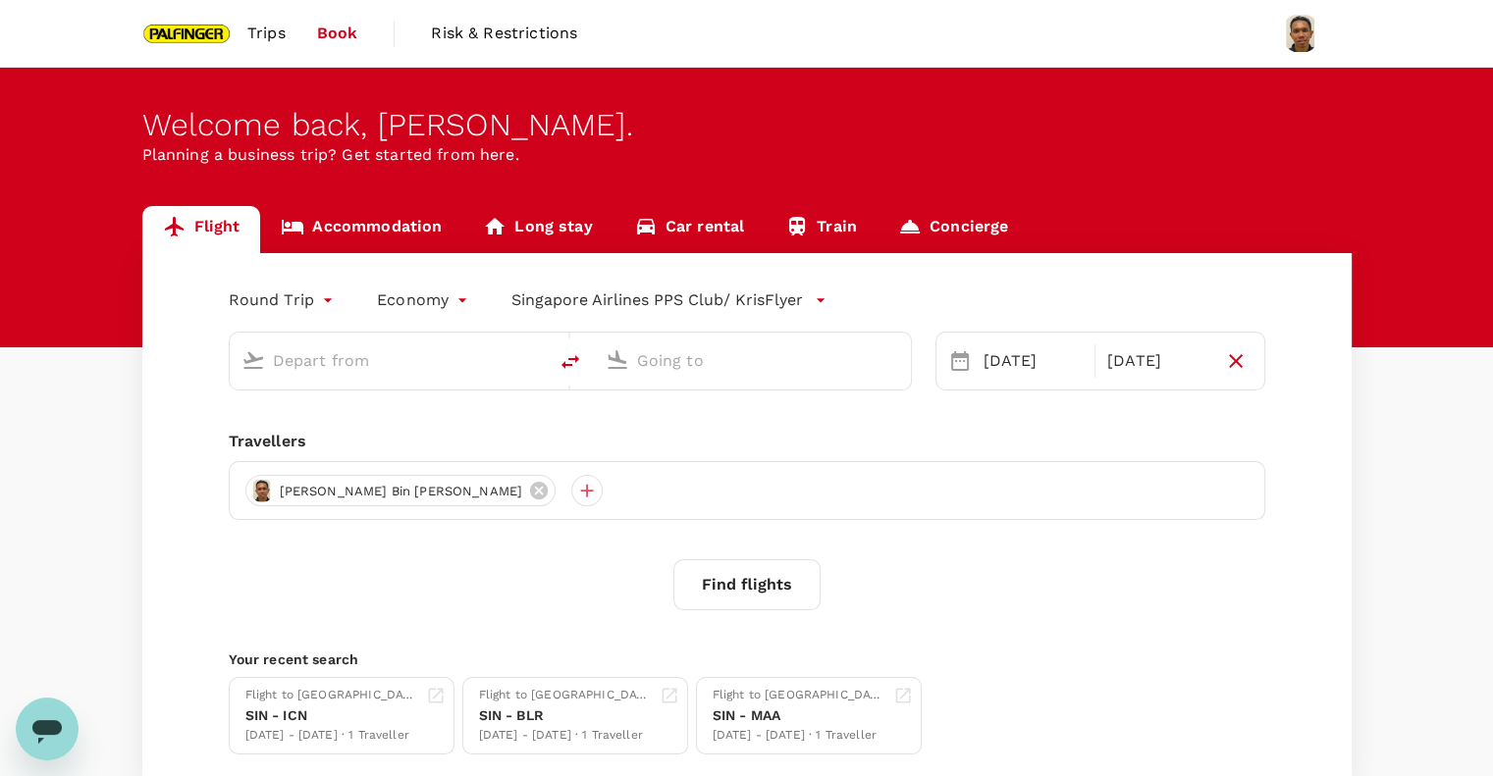
type input "Singapore Changi (SIN)"
type input "Taiwan Taoyuan Intl (TPE)"
